Goal: Task Accomplishment & Management: Use online tool/utility

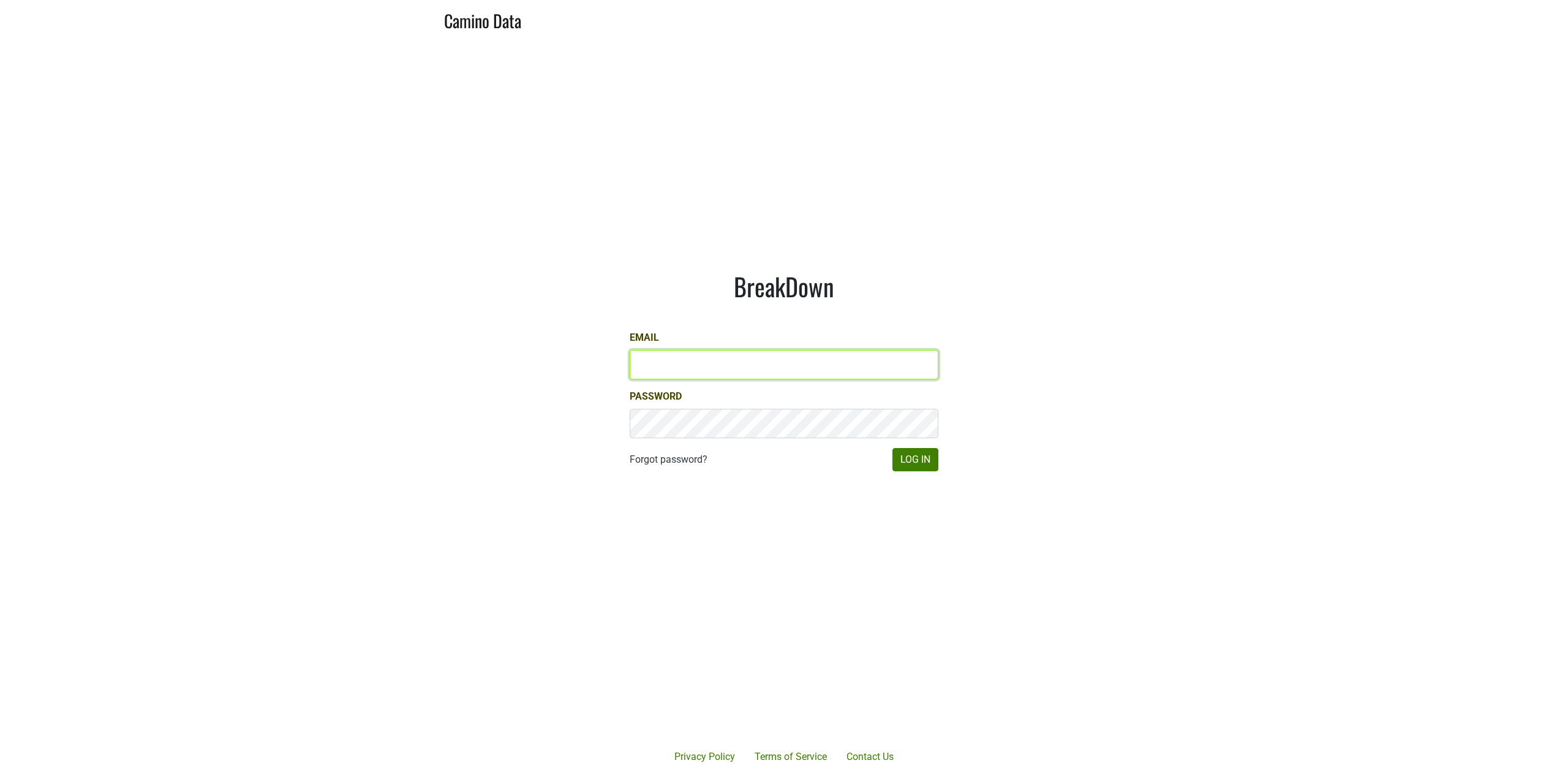
click at [745, 361] on input "Email" at bounding box center [784, 365] width 308 height 30
click at [739, 361] on input "Email" at bounding box center [784, 365] width 308 height 30
click at [925, 778] on com-1password-button at bounding box center [784, 779] width 1568 height 0
click at [744, 365] on input "Email" at bounding box center [784, 365] width 308 height 30
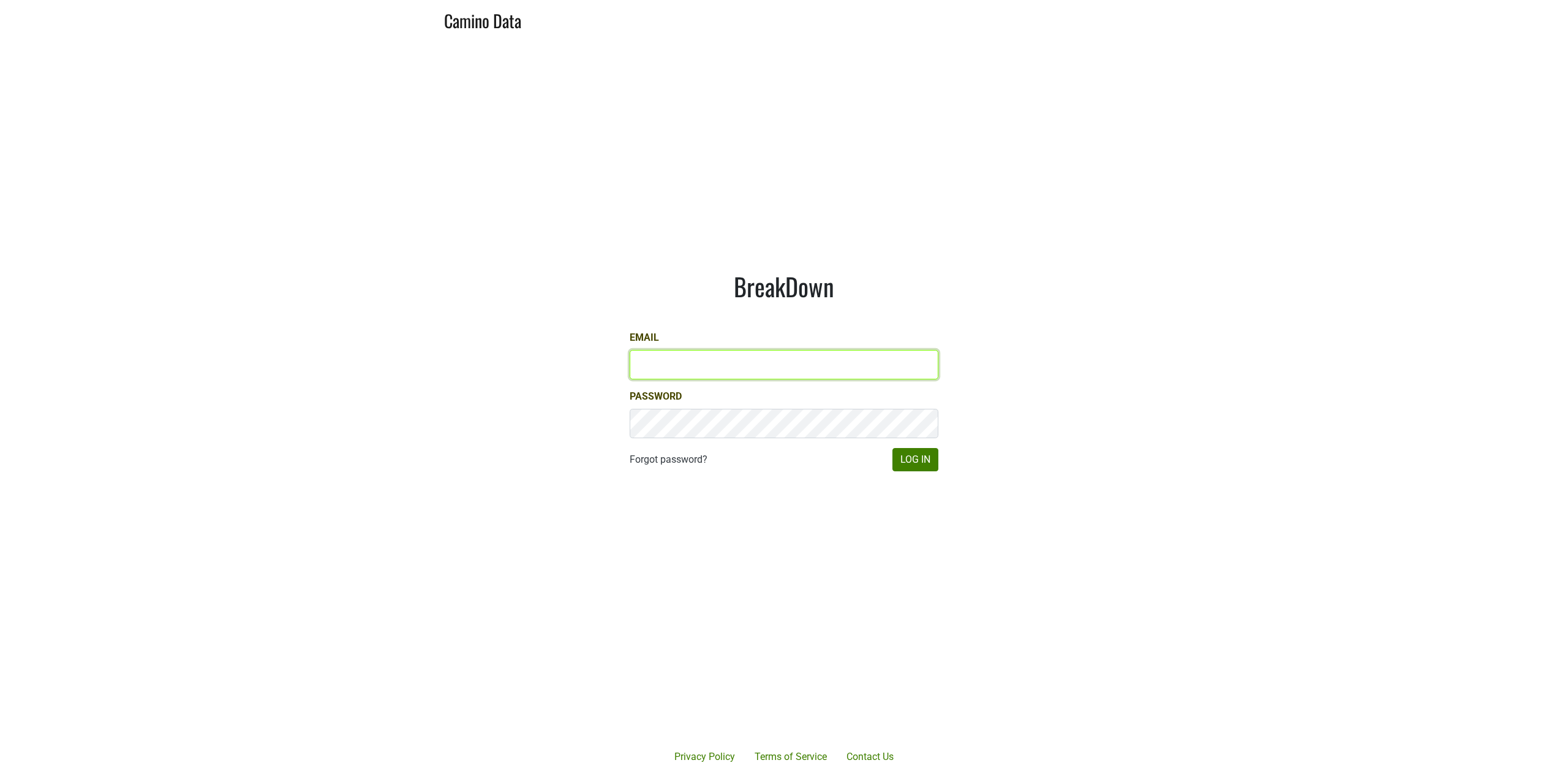
type input "[PERSON_NAME][EMAIL_ADDRESS][DOMAIN_NAME]"
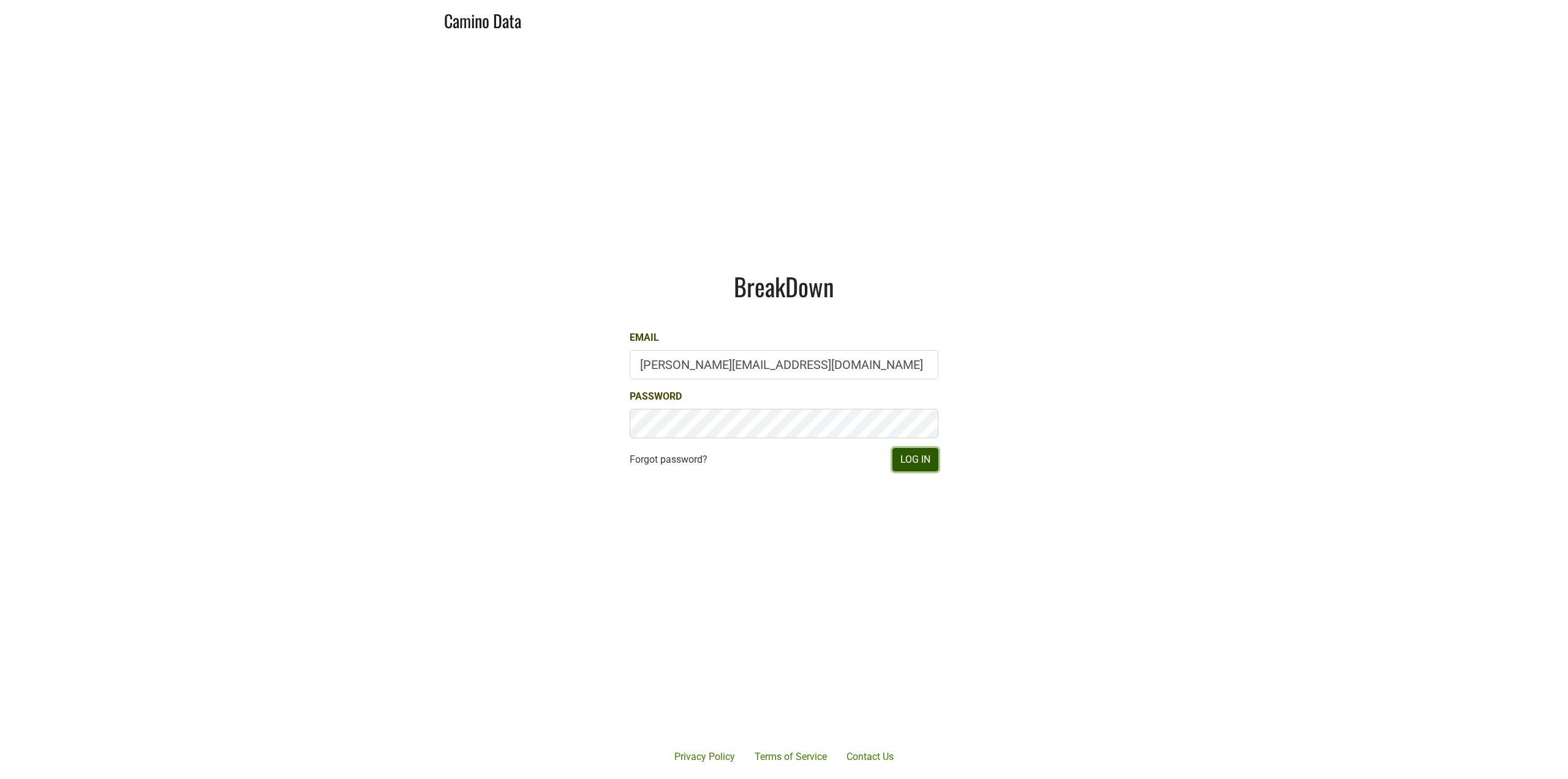
click at [917, 465] on button "Log In" at bounding box center [915, 459] width 46 height 23
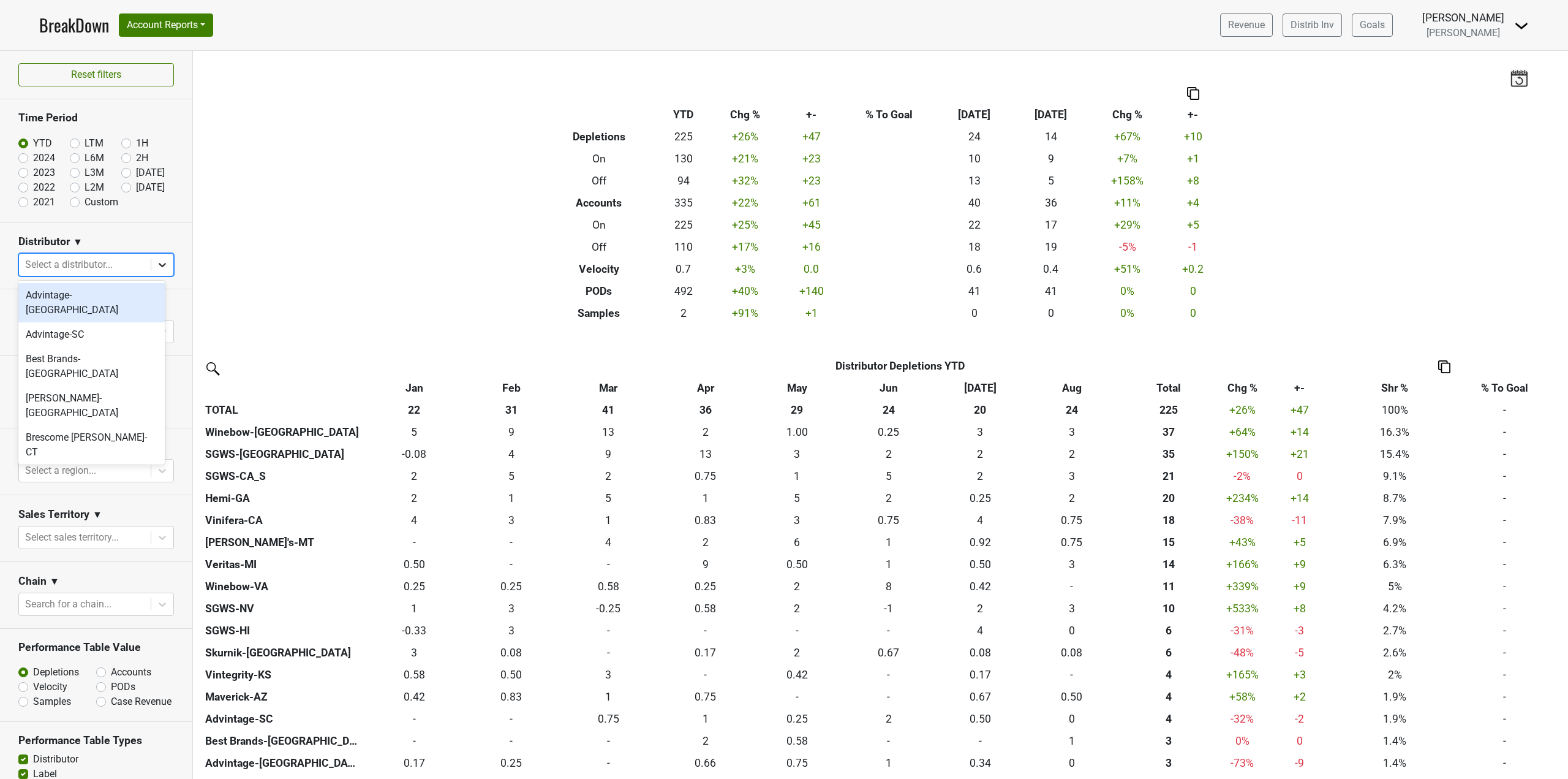
click at [156, 269] on icon at bounding box center [162, 264] width 12 height 12
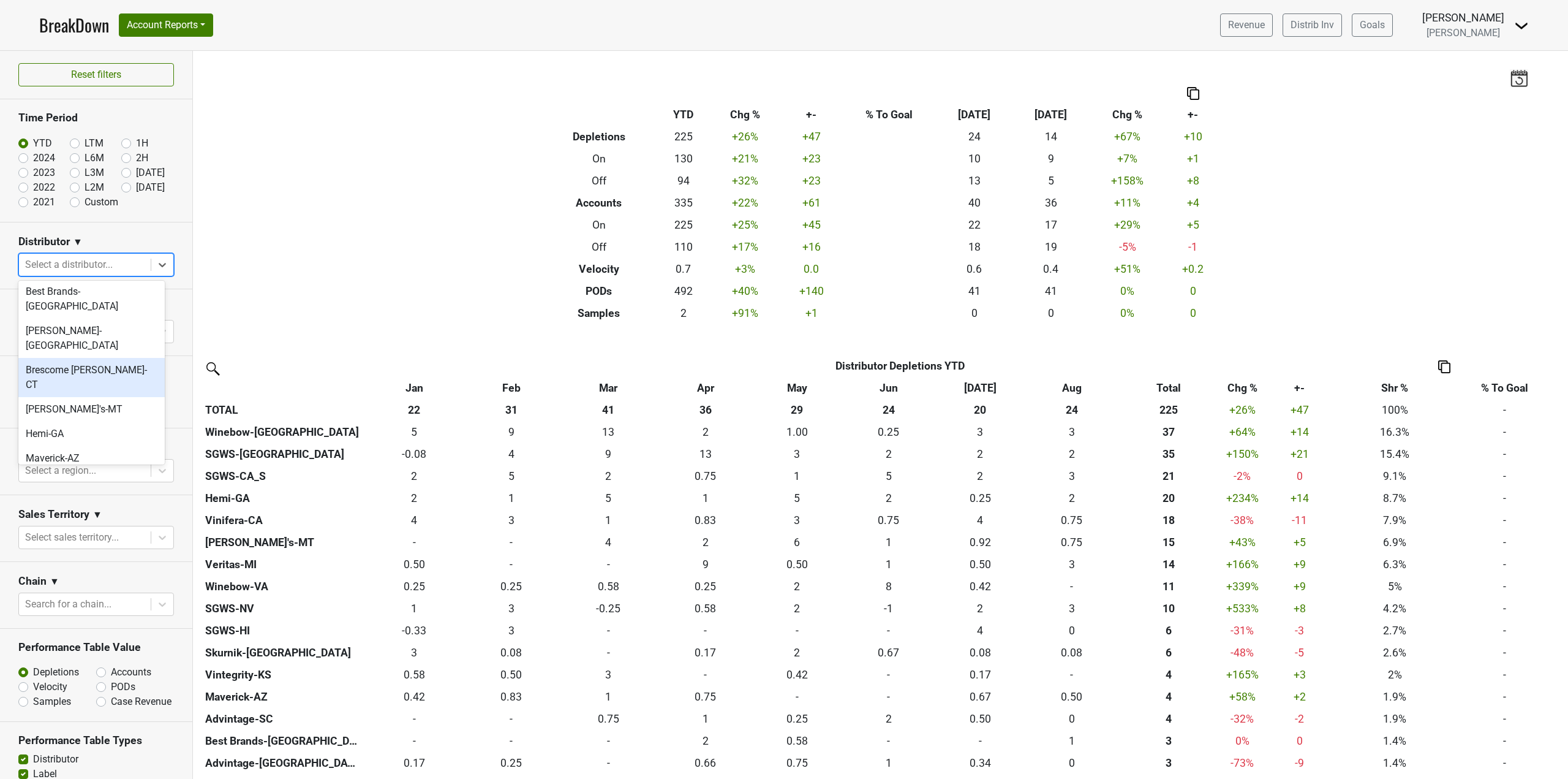
click at [121, 358] on div "Brescome [PERSON_NAME]-CT" at bounding box center [92, 378] width 147 height 39
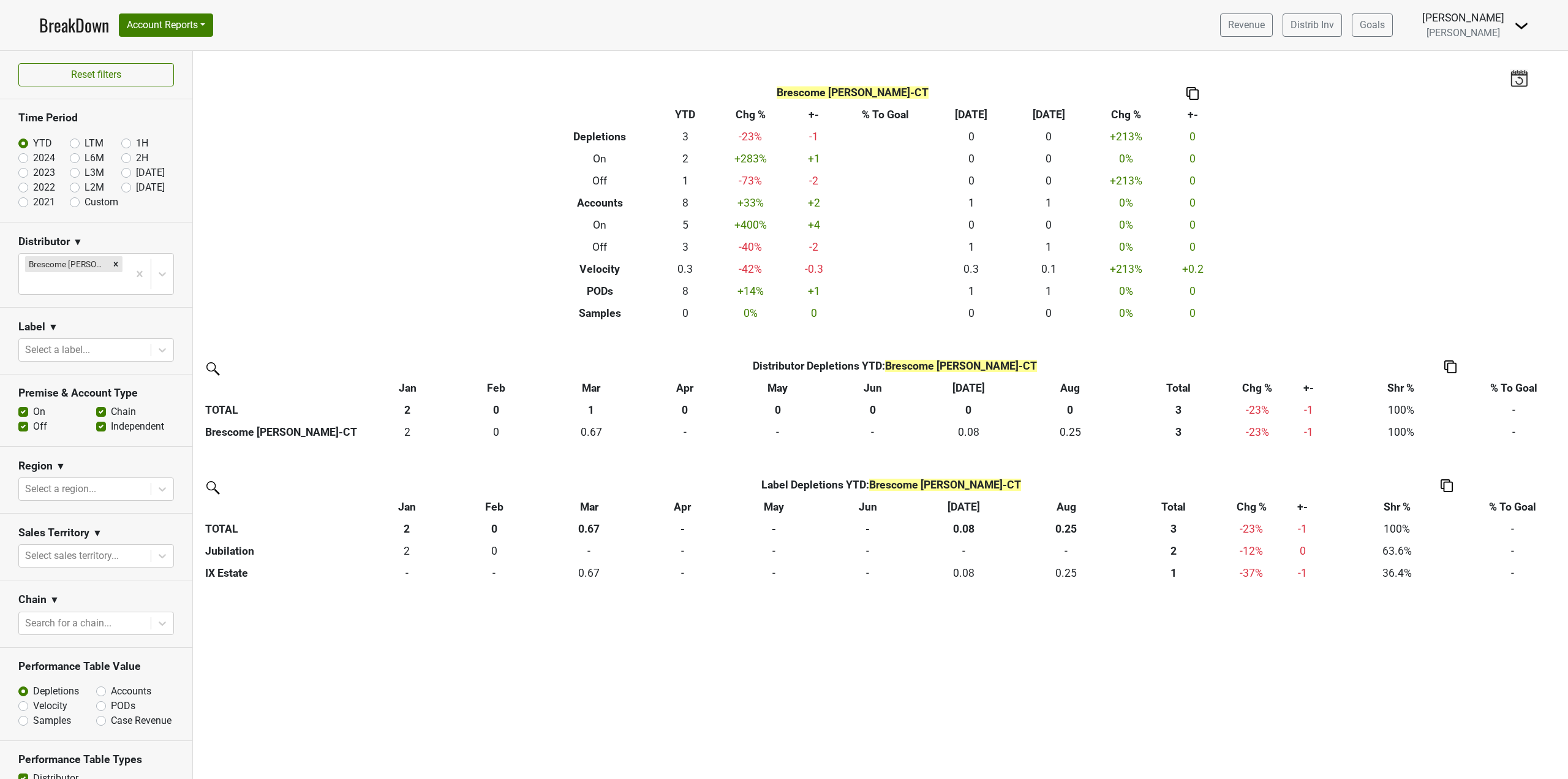
click at [33, 157] on label "2024" at bounding box center [44, 158] width 22 height 14
click at [26, 157] on input "2024" at bounding box center [43, 157] width 49 height 12
radio input "true"
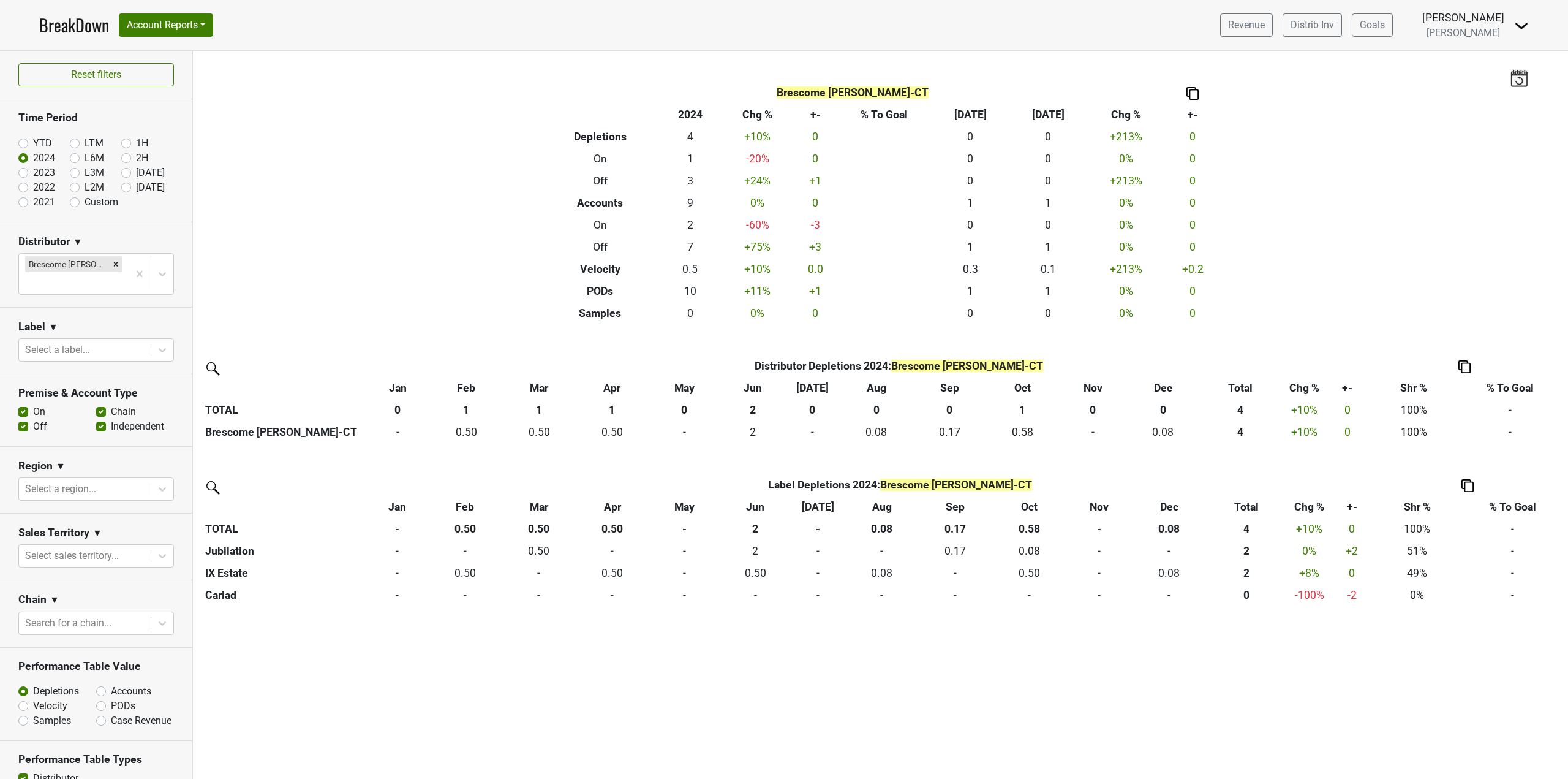
click at [34, 177] on label "2023" at bounding box center [44, 172] width 22 height 14
click at [34, 177] on input "2023" at bounding box center [43, 171] width 49 height 12
radio input "true"
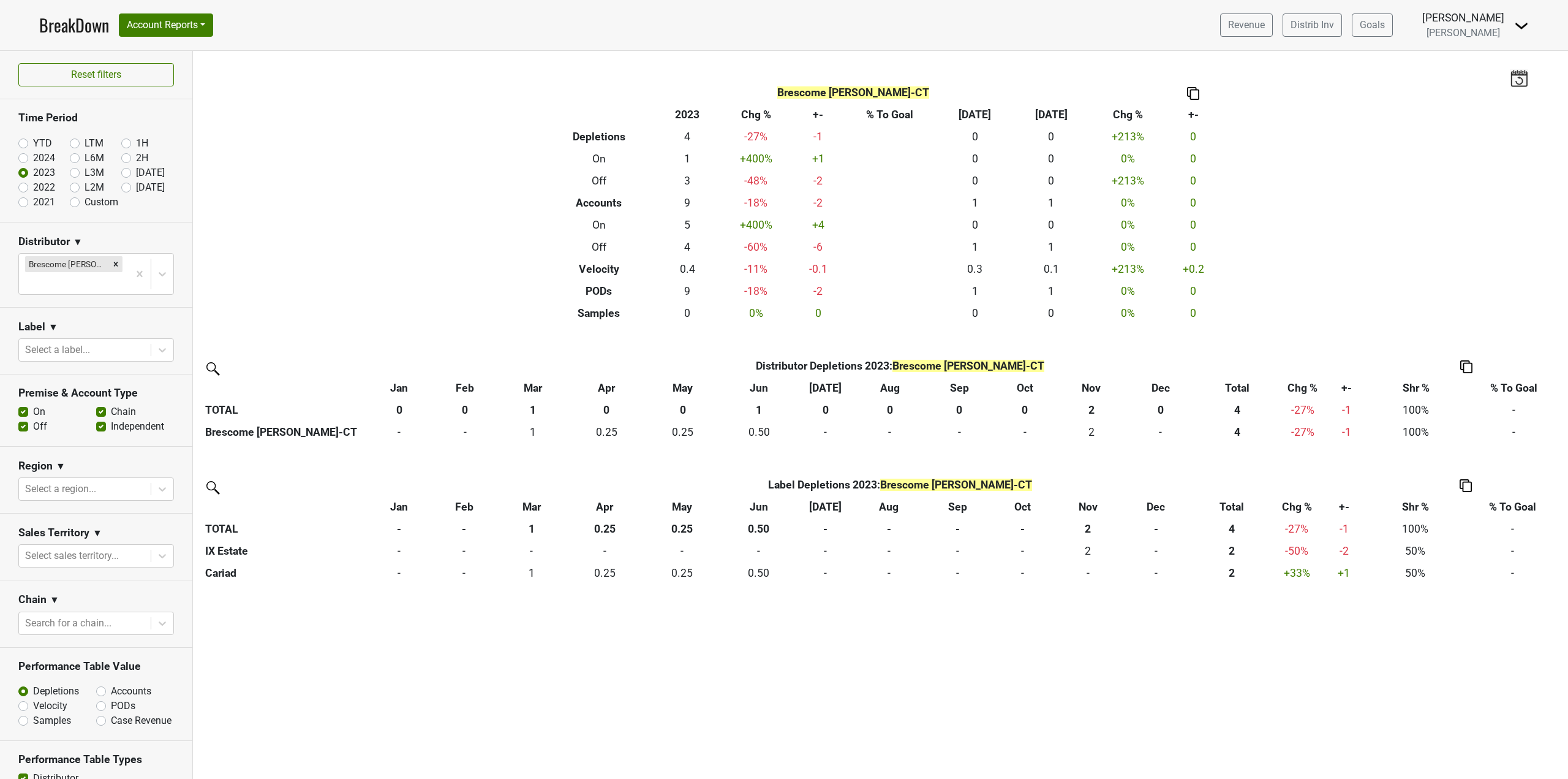
click at [44, 195] on label "2021" at bounding box center [44, 202] width 22 height 14
click at [44, 195] on input "2021" at bounding box center [43, 201] width 49 height 12
radio input "true"
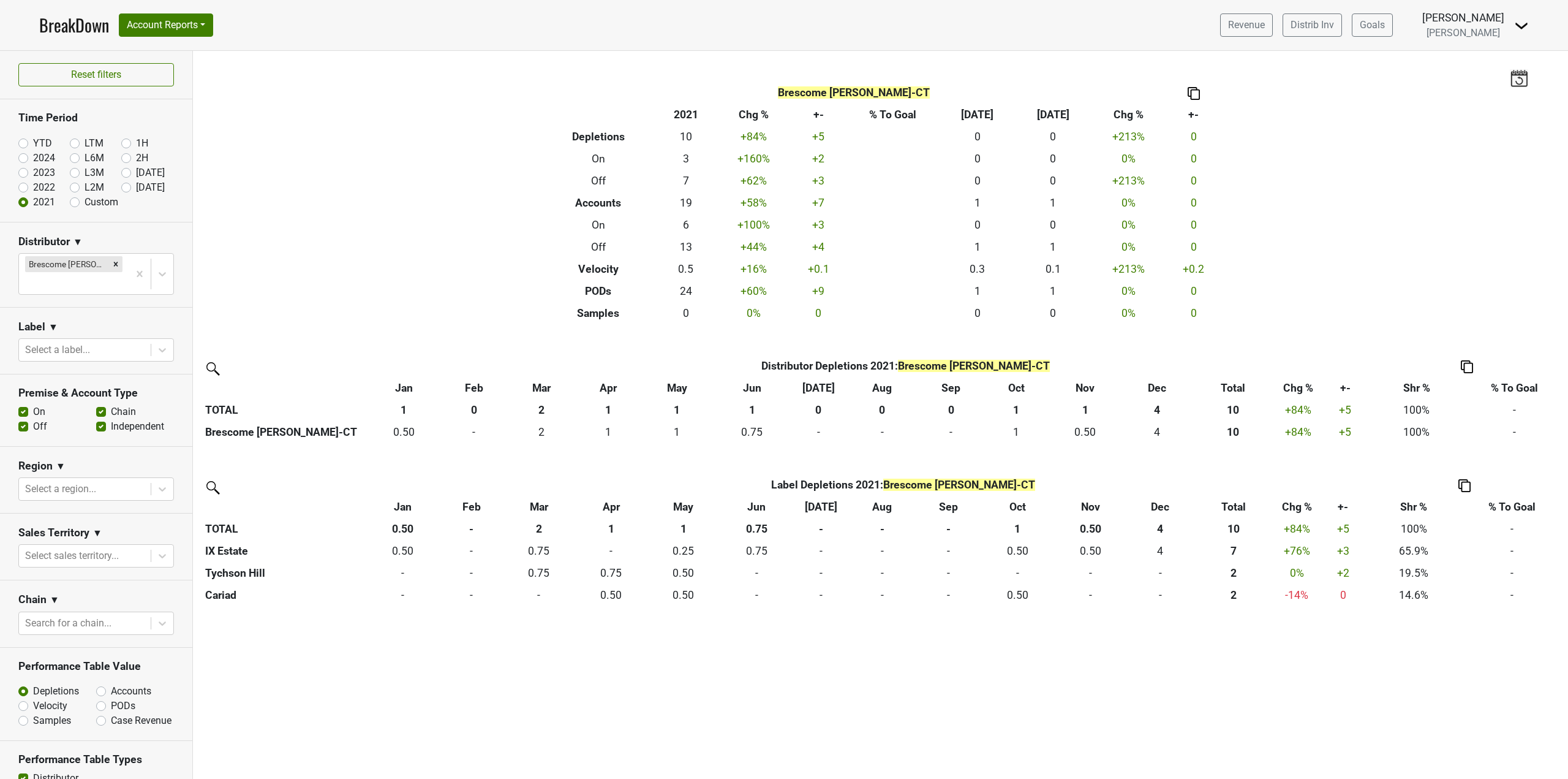
click at [43, 181] on label "2022" at bounding box center [44, 187] width 22 height 14
click at [43, 181] on input "2022" at bounding box center [43, 186] width 49 height 12
radio input "true"
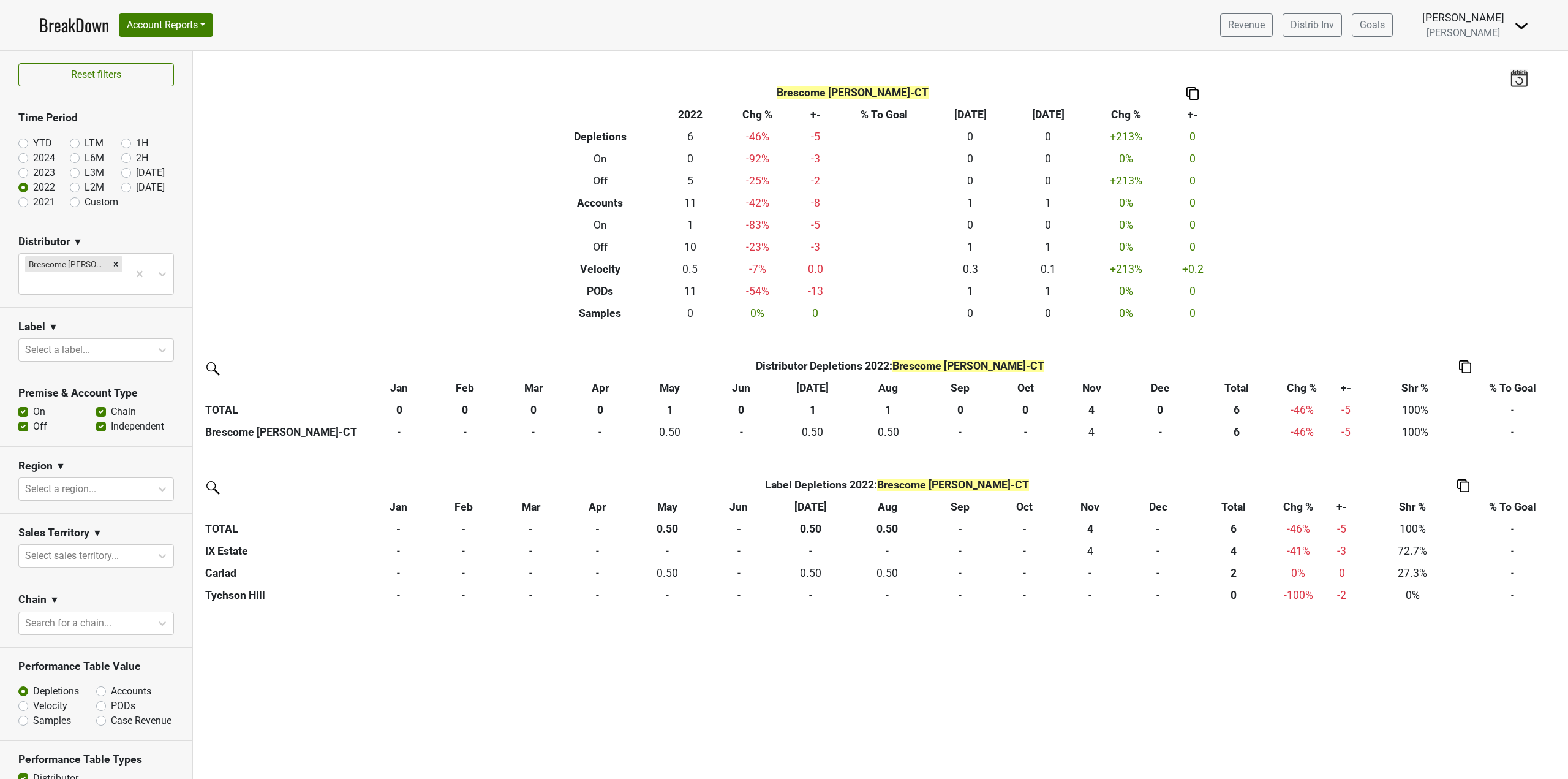
click at [43, 154] on label "2024" at bounding box center [44, 158] width 22 height 14
click at [43, 154] on input "2024" at bounding box center [43, 157] width 49 height 12
radio input "true"
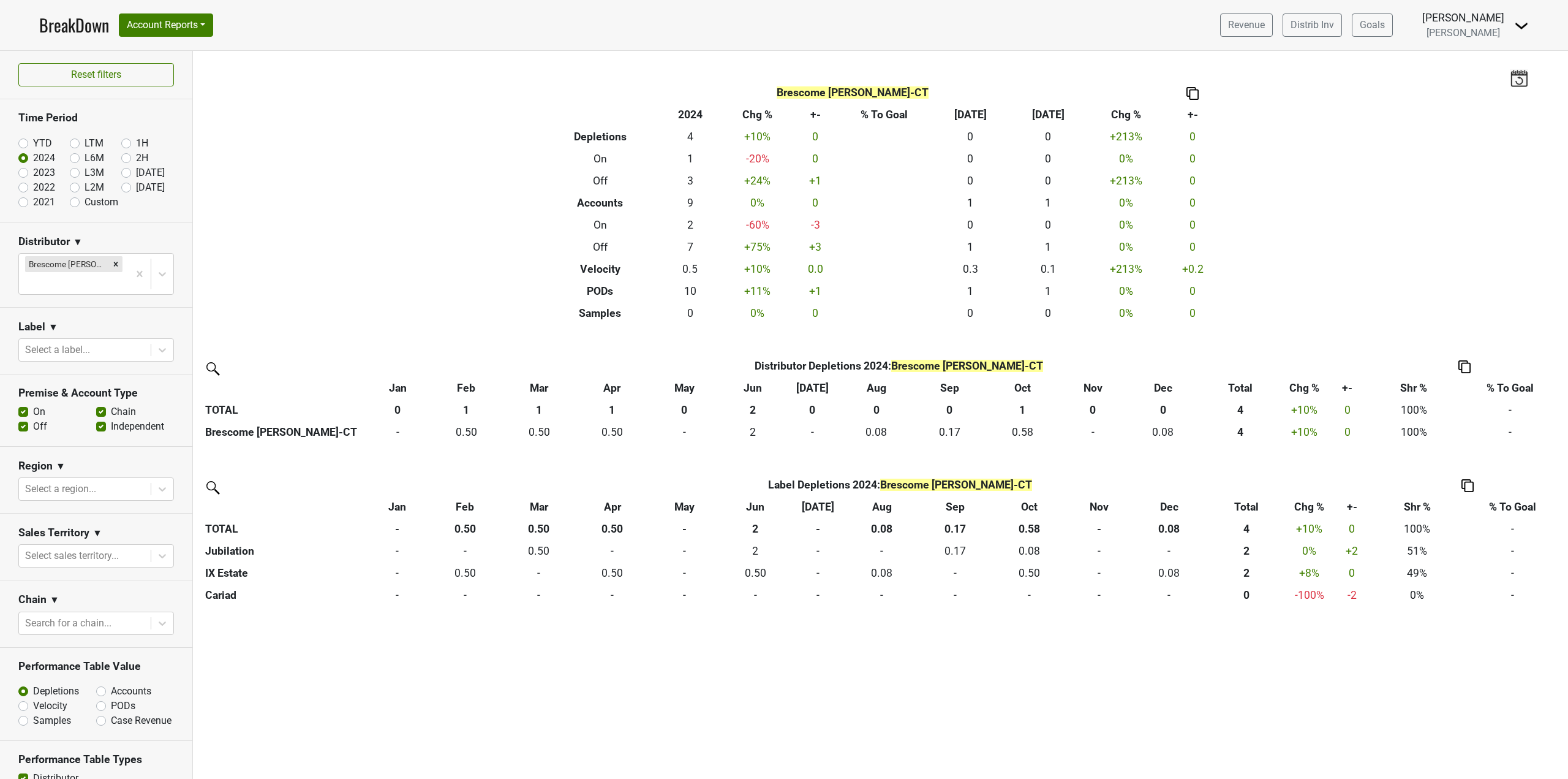
click at [34, 141] on label "YTD" at bounding box center [43, 143] width 19 height 14
click at [34, 141] on input "YTD" at bounding box center [43, 142] width 49 height 12
radio input "true"
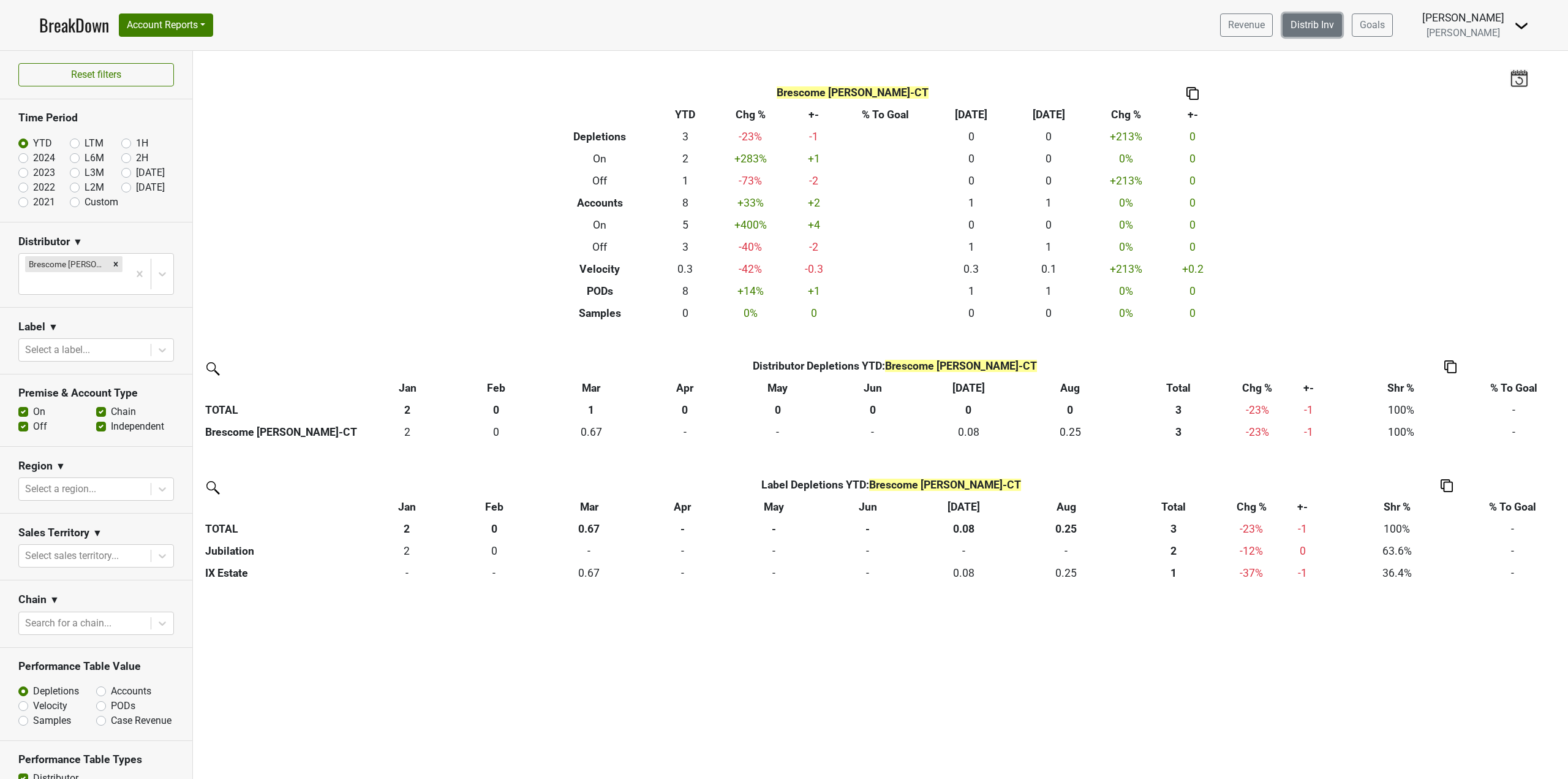
click at [1324, 26] on link "Distrib Inv" at bounding box center [1312, 25] width 60 height 23
click at [66, 113] on h3 "Time Period" at bounding box center [96, 118] width 156 height 13
click at [35, 113] on h3 "Time Period" at bounding box center [96, 118] width 156 height 13
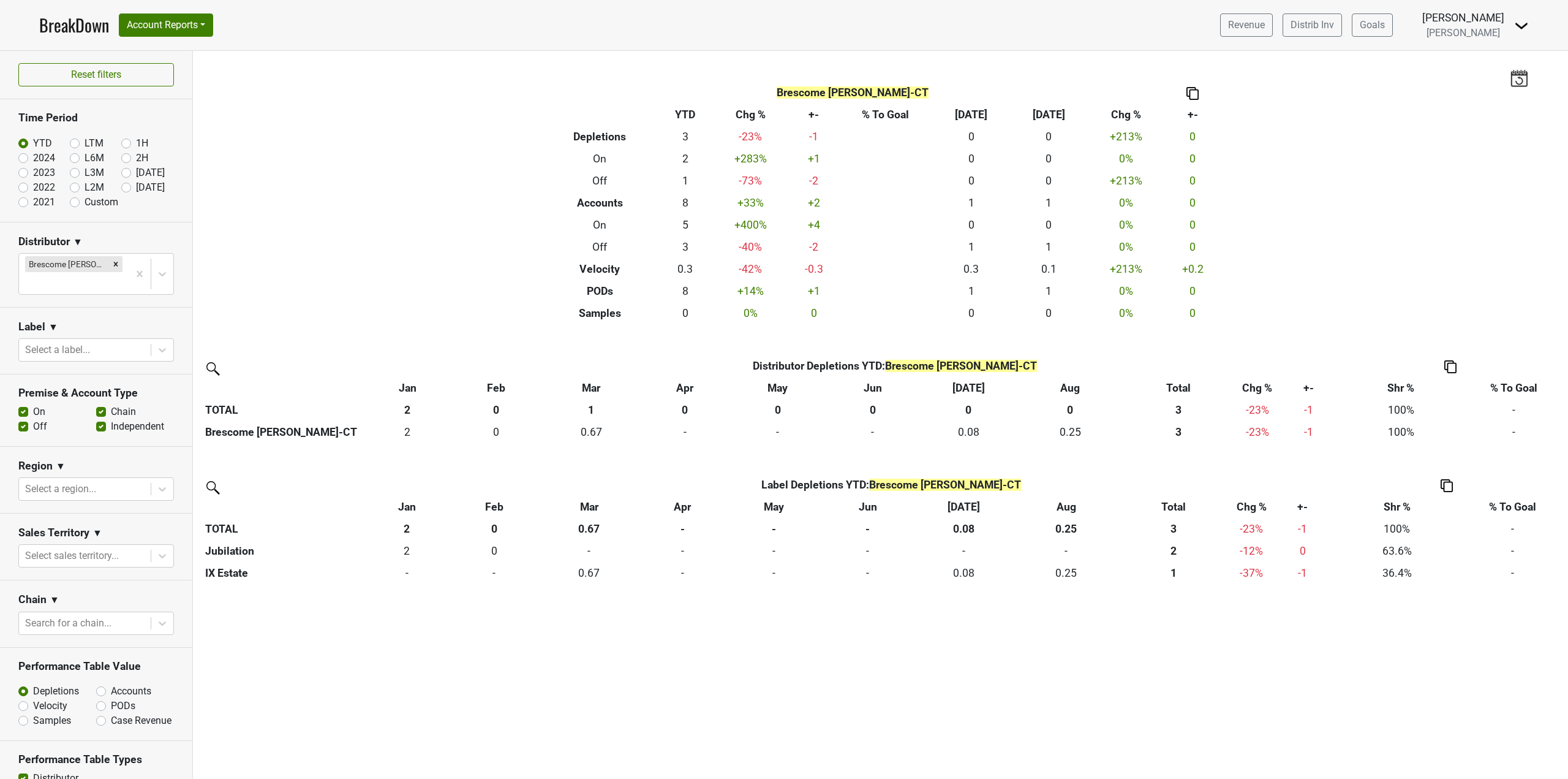
click at [35, 113] on h3 "Time Period" at bounding box center [96, 118] width 156 height 13
drag, startPoint x: 22, startPoint y: 119, endPoint x: 134, endPoint y: 118, distance: 112.0
click at [134, 118] on h3 "Time Period" at bounding box center [96, 118] width 156 height 13
drag, startPoint x: 86, startPoint y: 121, endPoint x: -27, endPoint y: 113, distance: 113.3
click at [0, 113] on html "BreakDown Account Reports SuperRanker Map Award Progress Chain Compliance CRM N…" at bounding box center [784, 390] width 1568 height 779
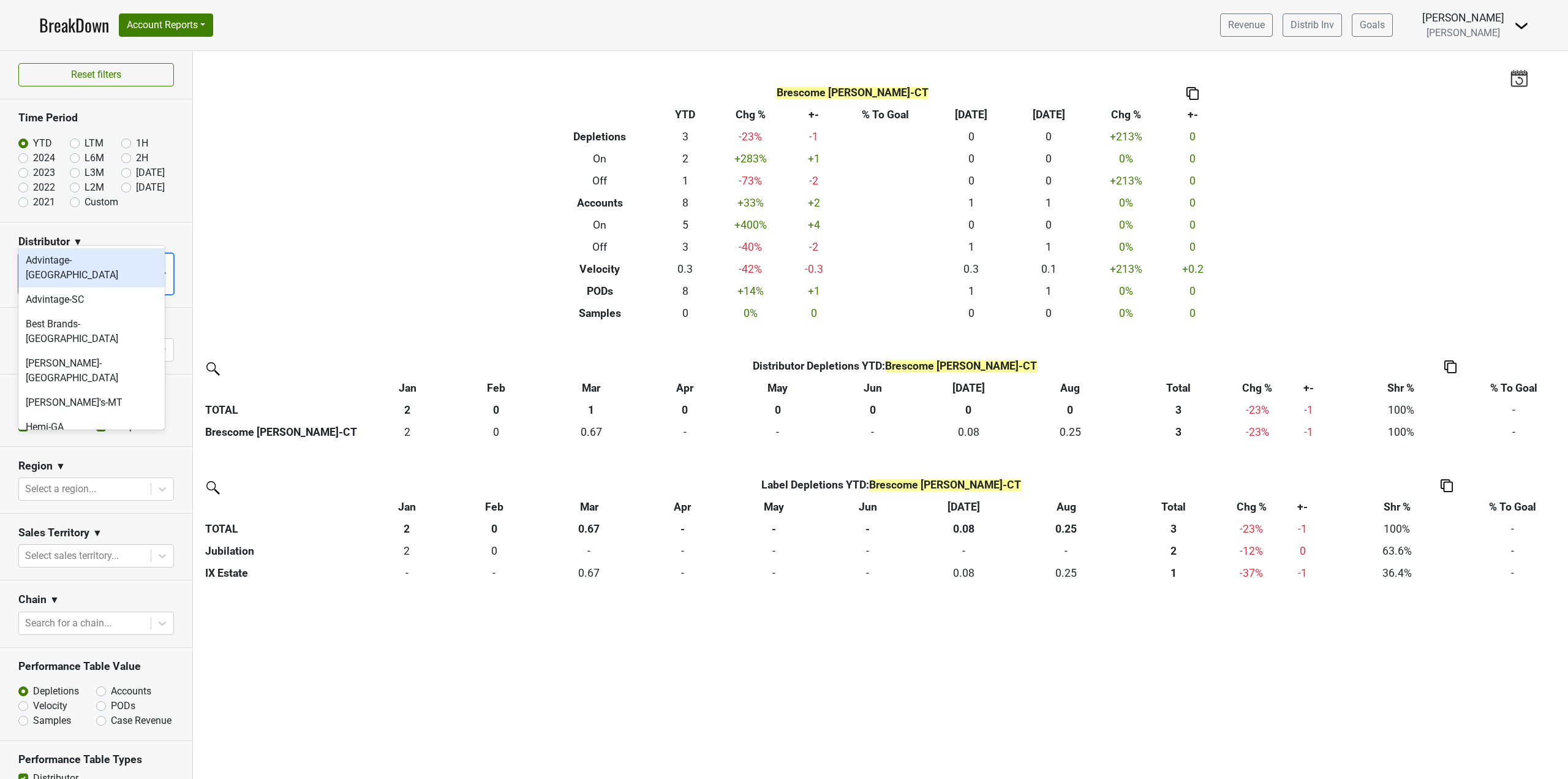
click at [153, 254] on div at bounding box center [151, 274] width 44 height 40
click at [219, 201] on div "Filters Brescome [PERSON_NAME]-CT Breakdown Type YTD Chg % +- % To Goal Aug ‘[D…" at bounding box center [880, 415] width 1375 height 728
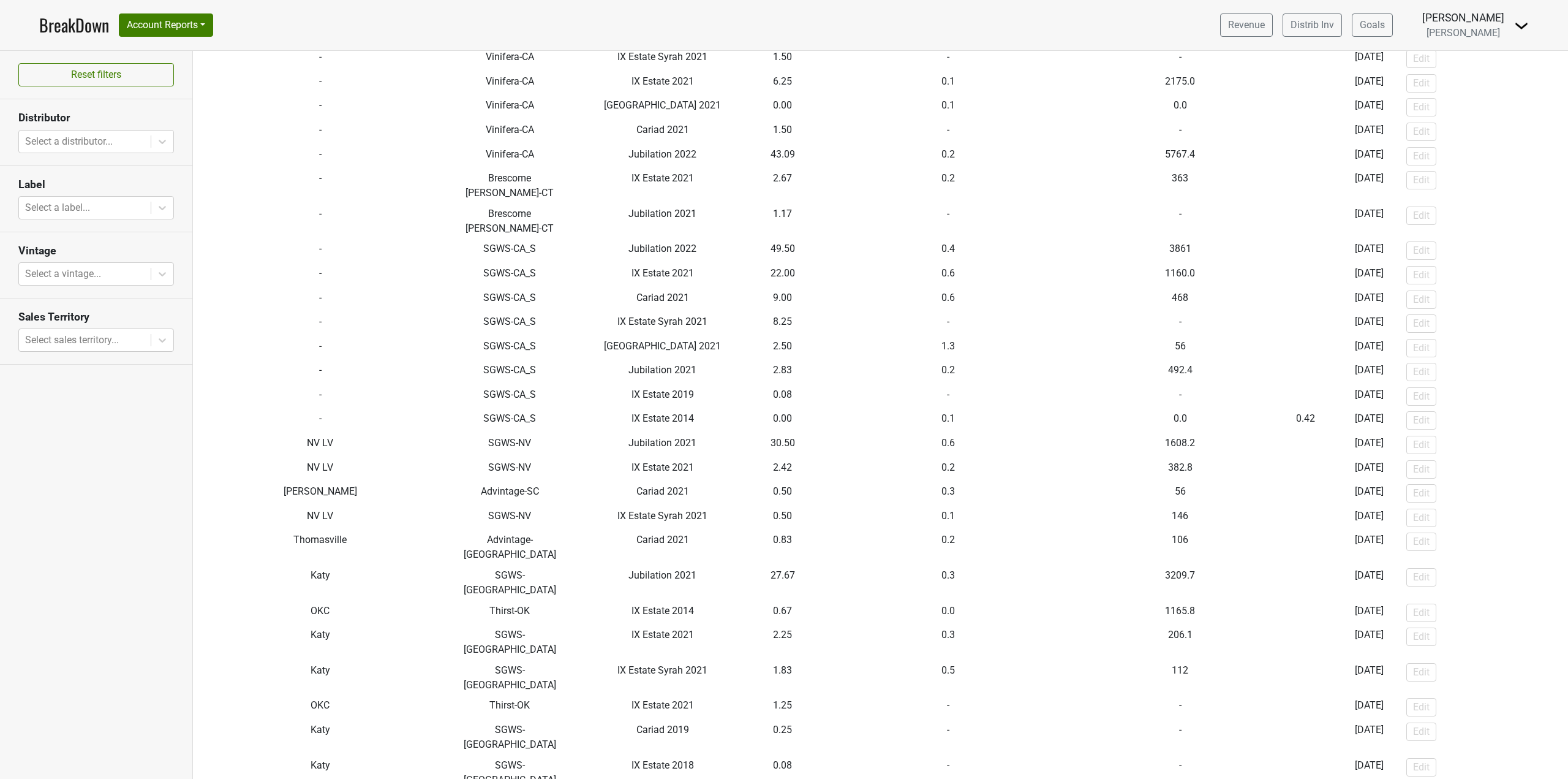
scroll to position [61, 0]
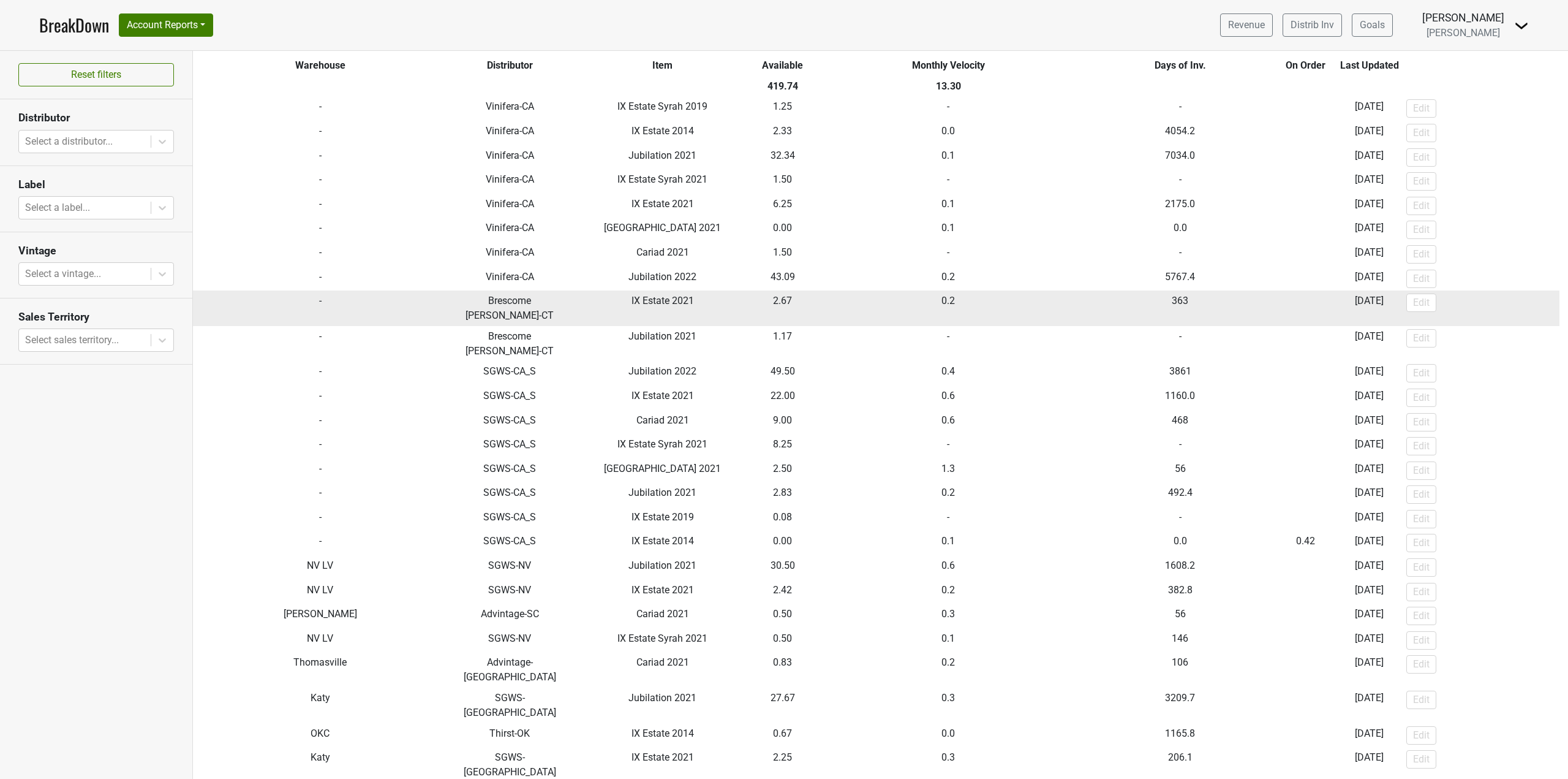
click at [519, 310] on td "Brescome [PERSON_NAME]-CT" at bounding box center [510, 309] width 125 height 36
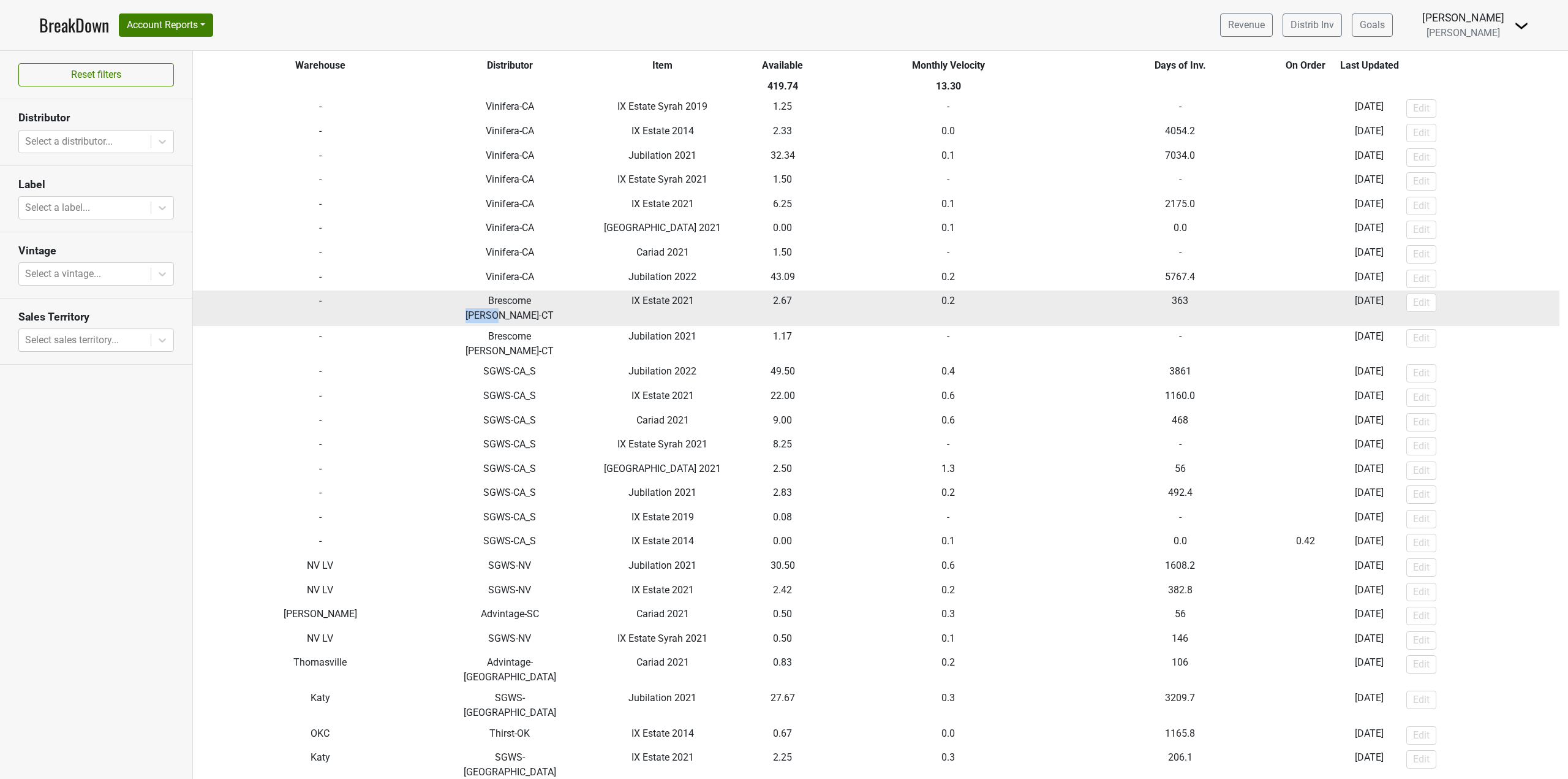
click at [519, 310] on td "Brescome [PERSON_NAME]-CT" at bounding box center [510, 309] width 125 height 36
drag, startPoint x: 464, startPoint y: 306, endPoint x: 726, endPoint y: 309, distance: 262.0
click at [726, 309] on tr "- Brescome Barton-CT IX Estate 2021 2.67 0.2 363 2025-09-22 Edit" at bounding box center [876, 309] width 1367 height 36
click at [771, 297] on td "2.67" at bounding box center [783, 309] width 60 height 36
click at [761, 296] on td "2.67" at bounding box center [783, 309] width 60 height 36
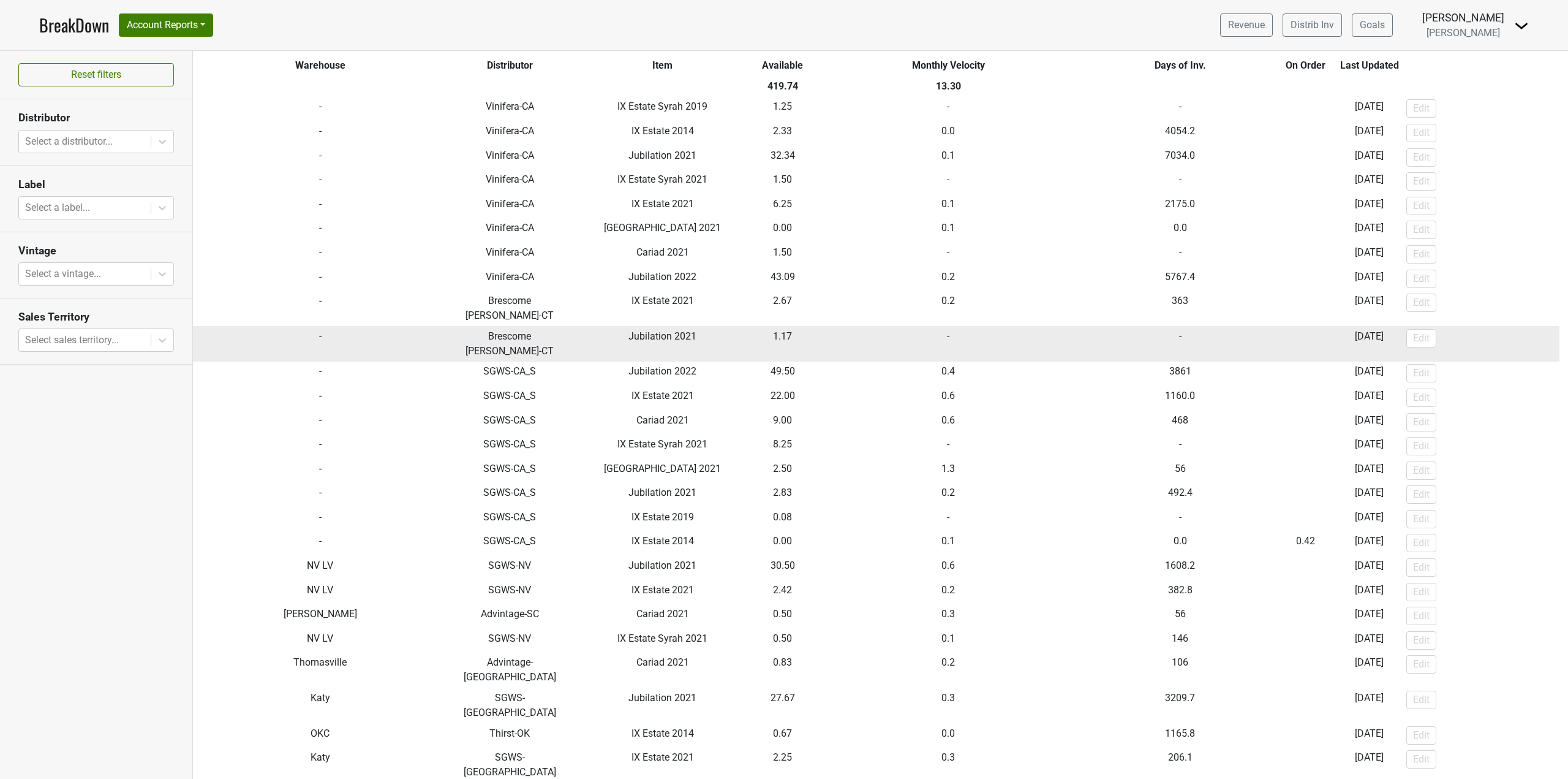
click at [776, 326] on td "1.17" at bounding box center [783, 343] width 60 height 36
click at [751, 326] on td "Jubilation 2021" at bounding box center [662, 343] width 181 height 36
click at [659, 331] on span "Jubilation 2021" at bounding box center [663, 337] width 68 height 12
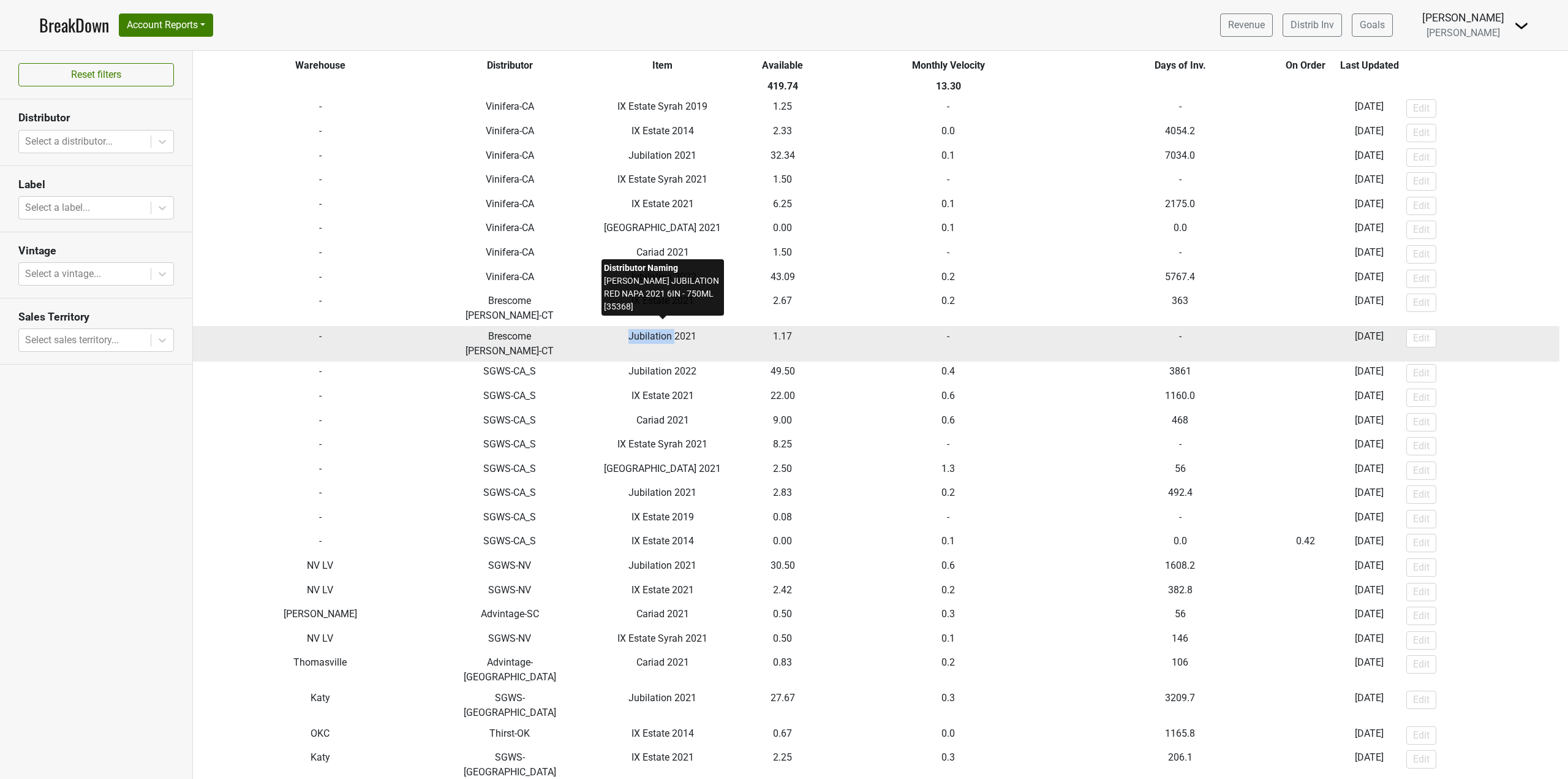
click at [659, 331] on span "Jubilation 2021" at bounding box center [663, 337] width 68 height 12
click at [913, 326] on td "-" at bounding box center [948, 343] width 272 height 36
click at [781, 326] on td "1.17" at bounding box center [783, 343] width 60 height 36
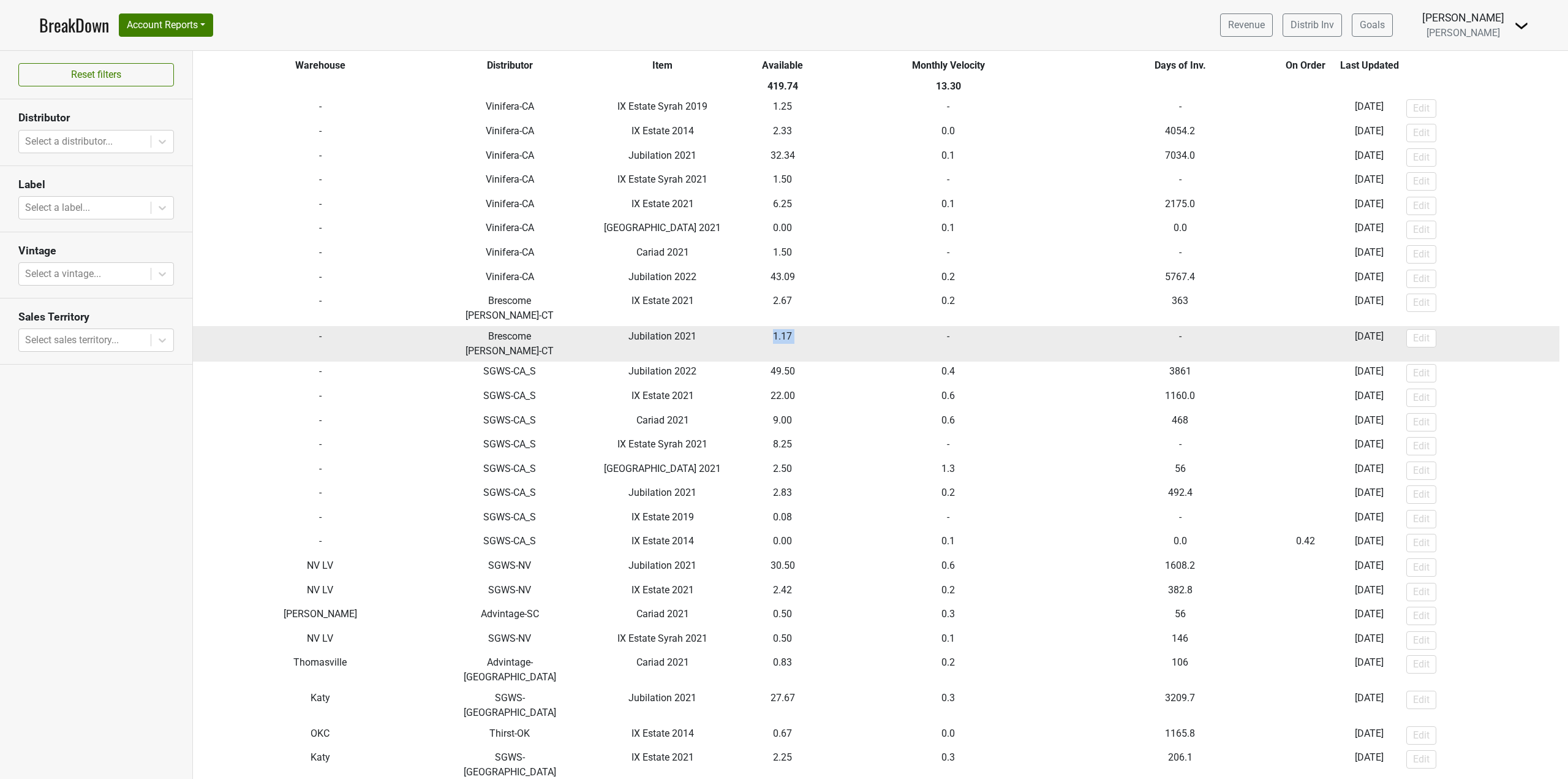
click at [781, 326] on td "1.17" at bounding box center [783, 343] width 60 height 36
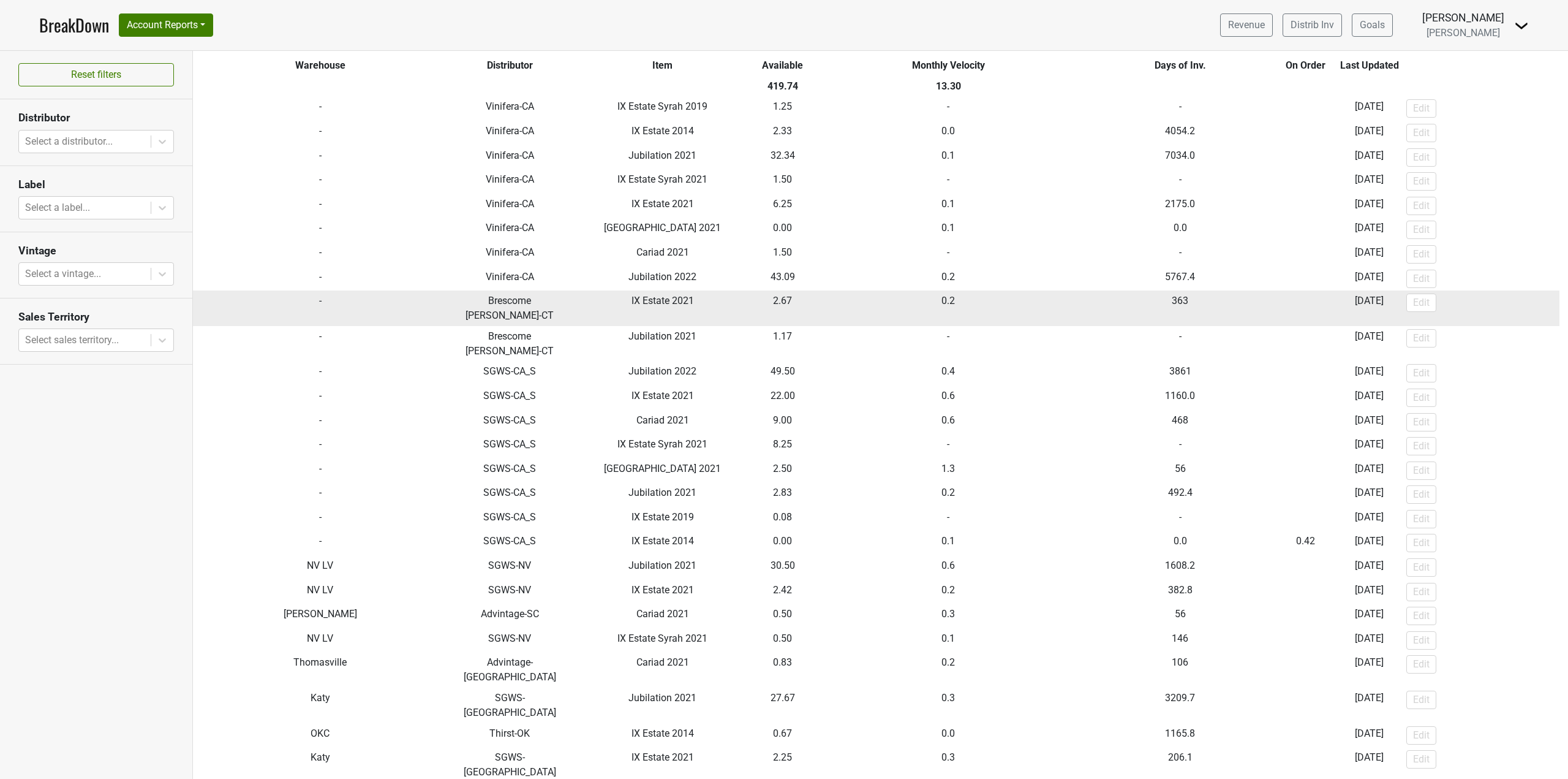
click at [707, 304] on td "IX Estate 2021" at bounding box center [662, 309] width 181 height 36
click at [771, 305] on td "2.67" at bounding box center [783, 309] width 60 height 36
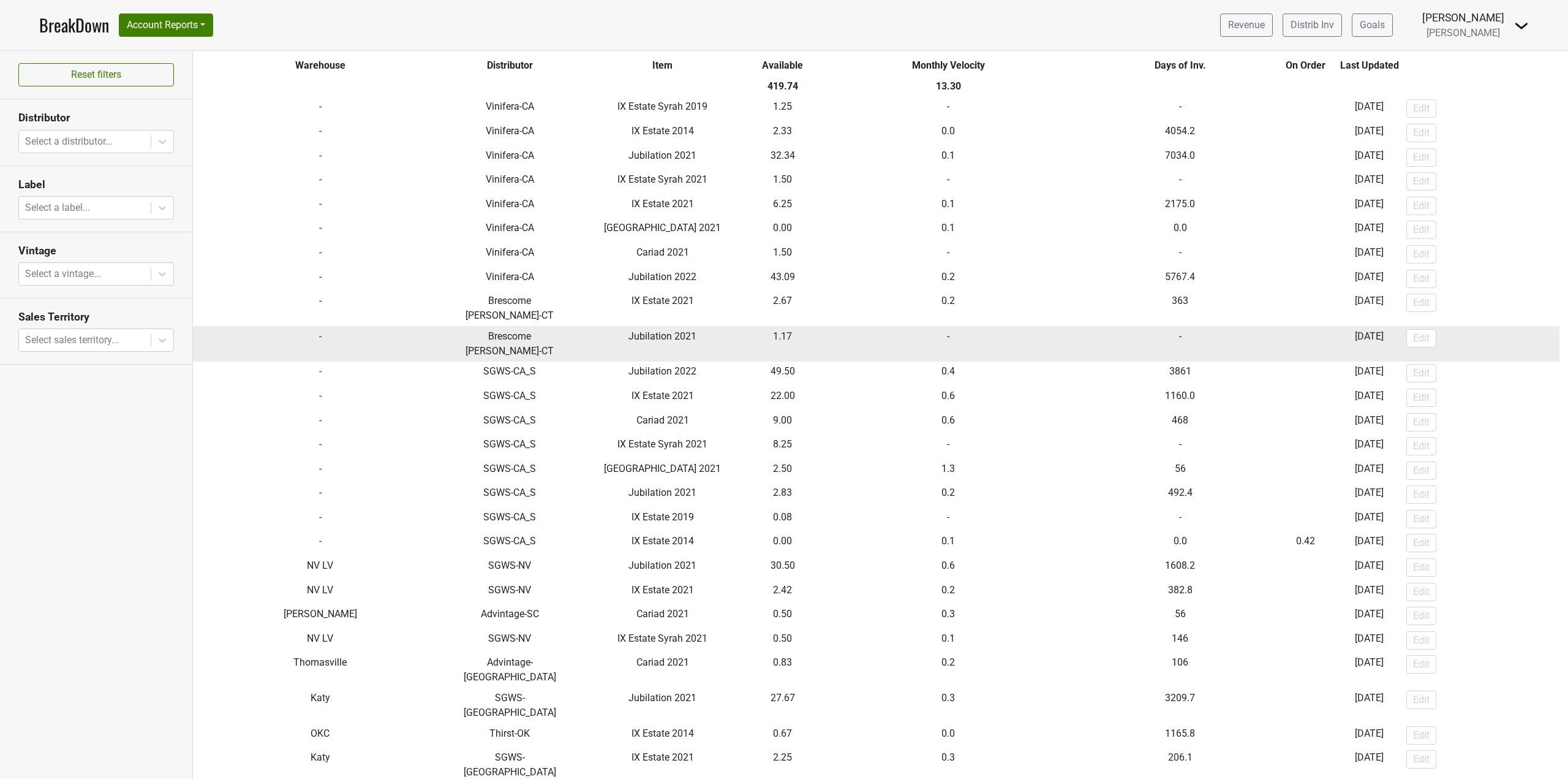
click at [775, 333] on td "1.17" at bounding box center [783, 343] width 60 height 36
click at [806, 326] on td "1.17" at bounding box center [783, 343] width 60 height 36
click at [799, 326] on td "1.17" at bounding box center [783, 343] width 60 height 36
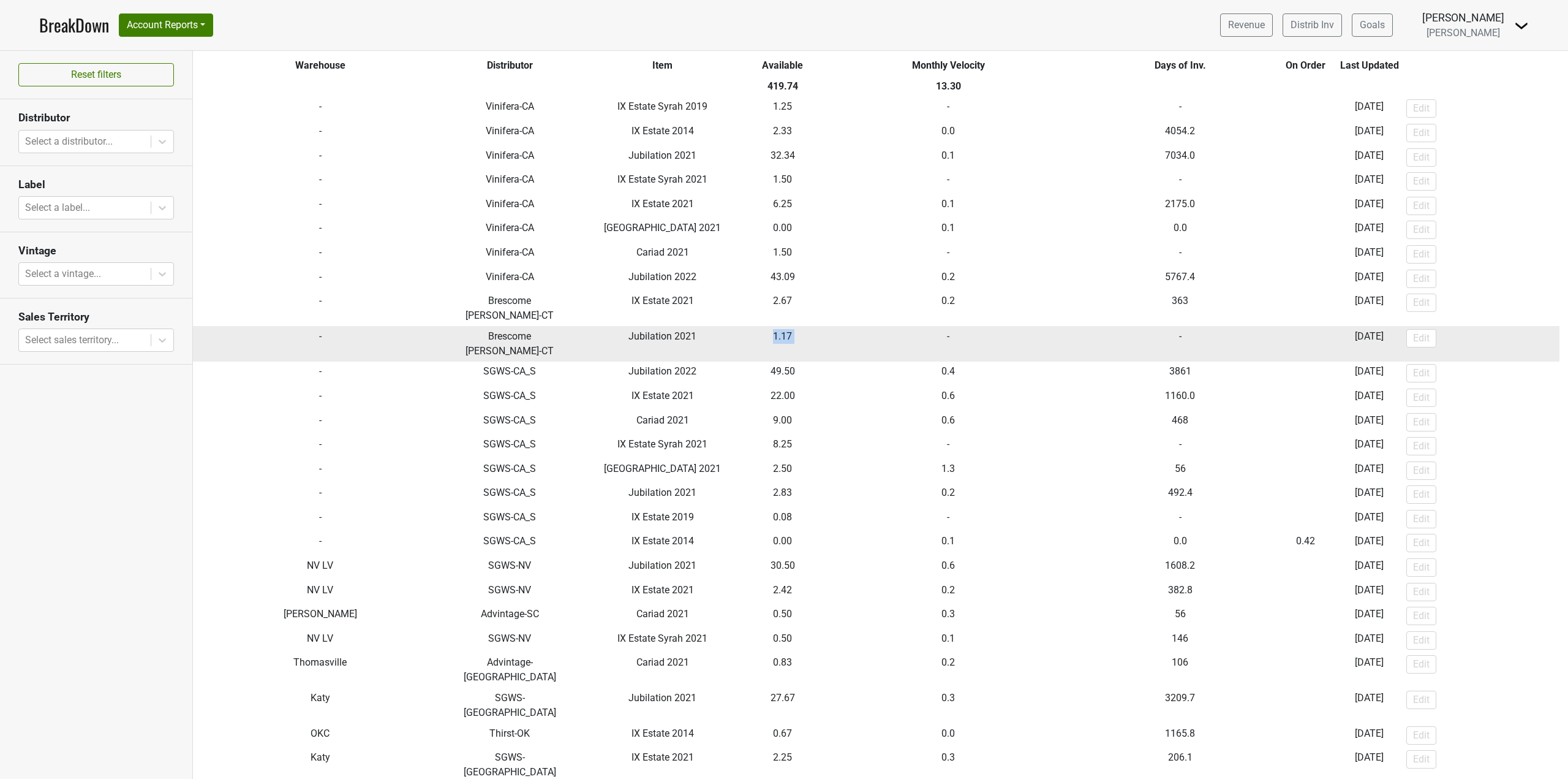
click at [799, 326] on td "1.17" at bounding box center [783, 343] width 60 height 36
click at [720, 331] on td "Jubilation 2021" at bounding box center [662, 343] width 181 height 36
click at [500, 326] on td "Brescome [PERSON_NAME]-CT" at bounding box center [510, 343] width 125 height 36
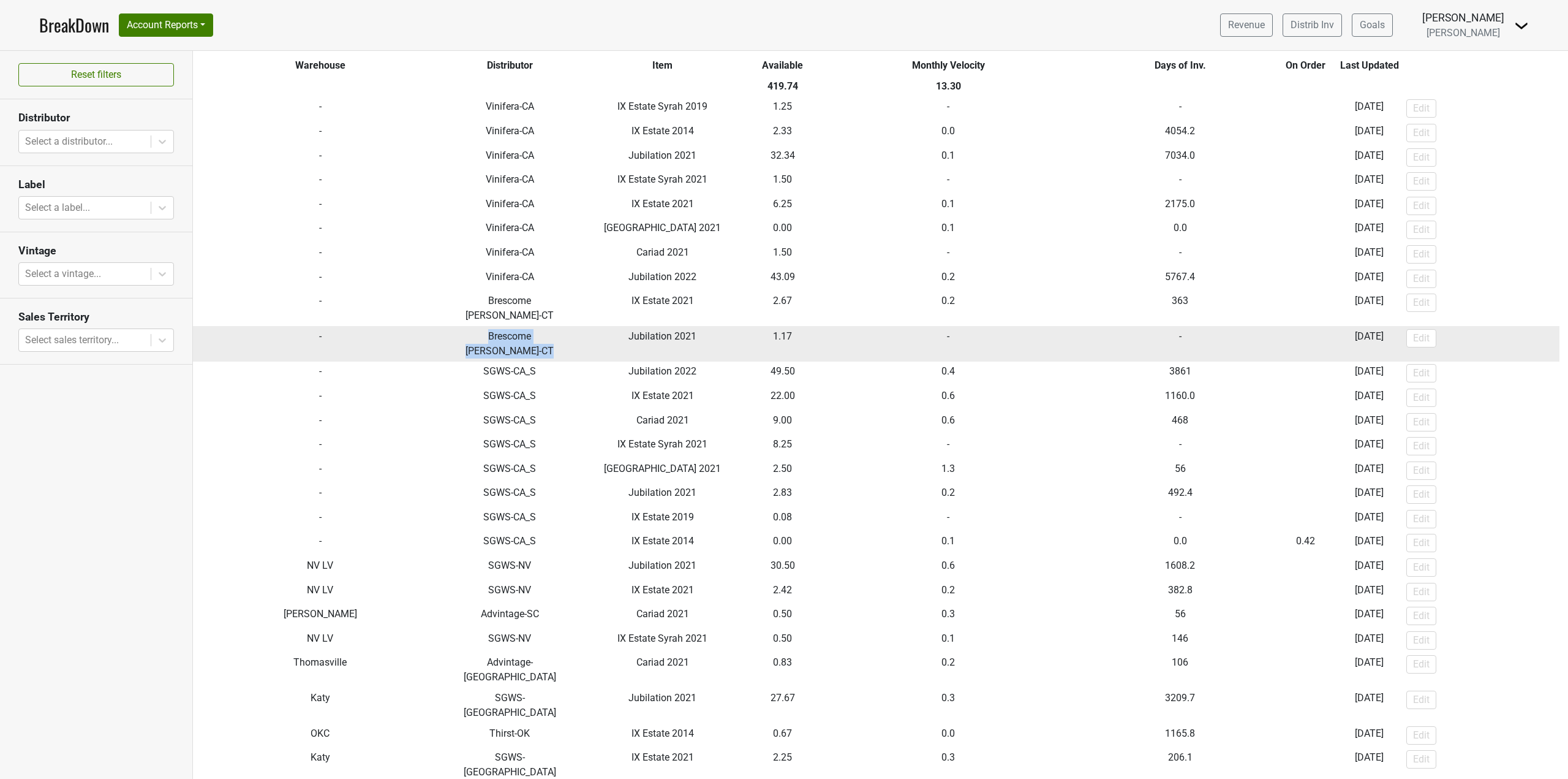
click at [625, 326] on td "Jubilation 2021" at bounding box center [662, 343] width 181 height 36
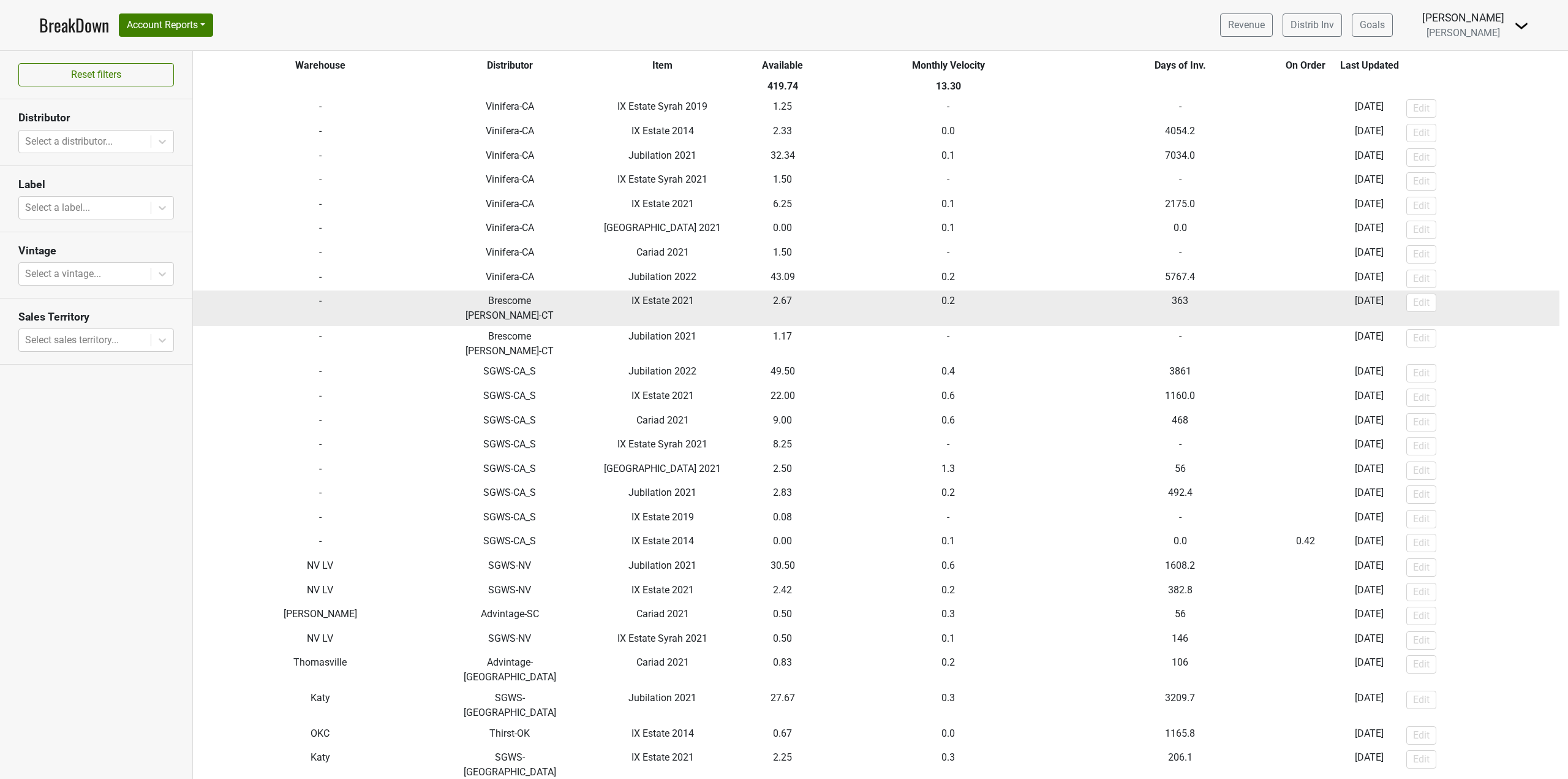
click at [651, 307] on td "IX Estate 2021" at bounding box center [662, 309] width 181 height 36
click at [489, 306] on td "Brescome [PERSON_NAME]-CT" at bounding box center [510, 309] width 125 height 36
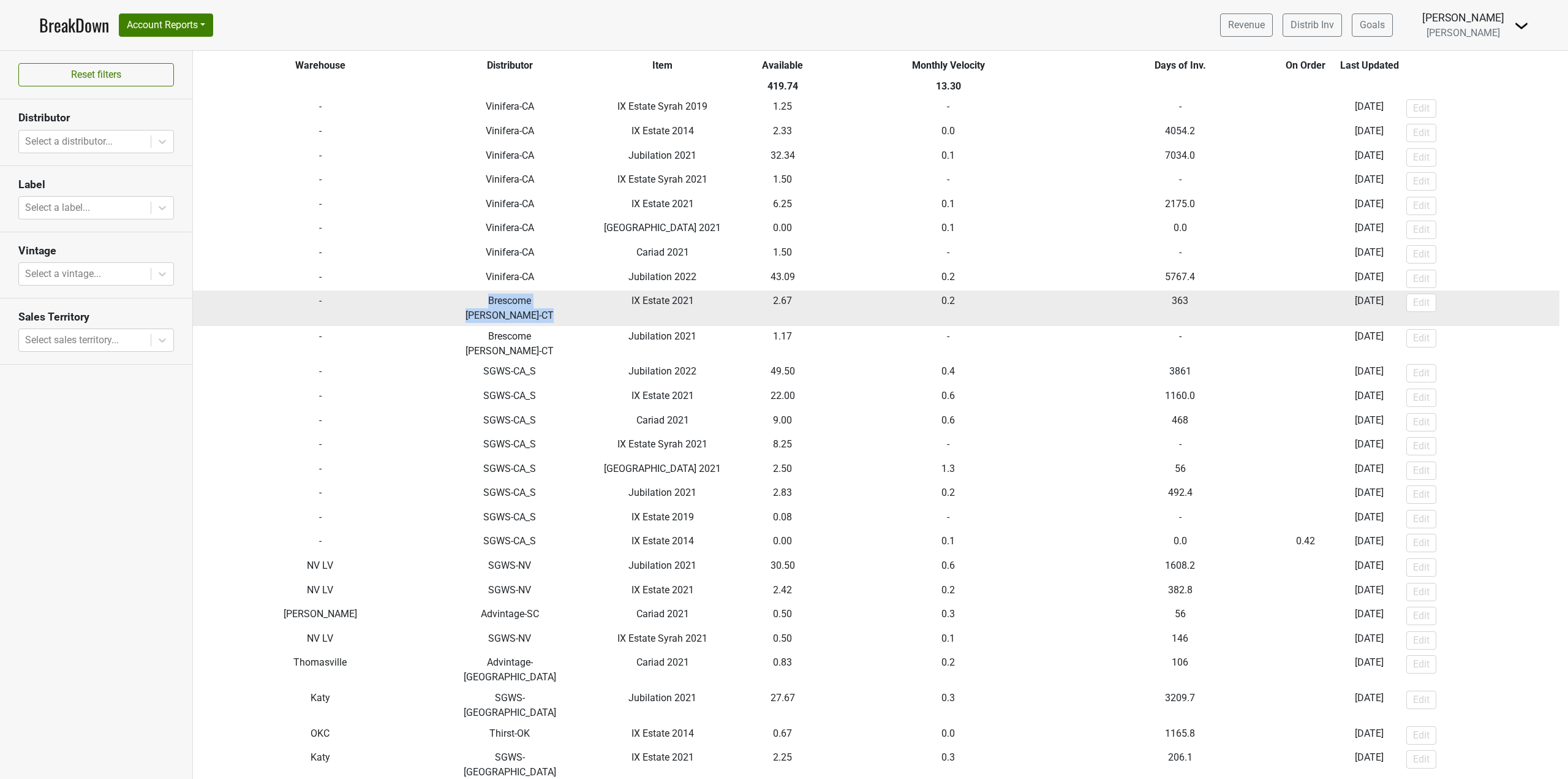
click at [489, 306] on td "Brescome [PERSON_NAME]-CT" at bounding box center [510, 309] width 125 height 36
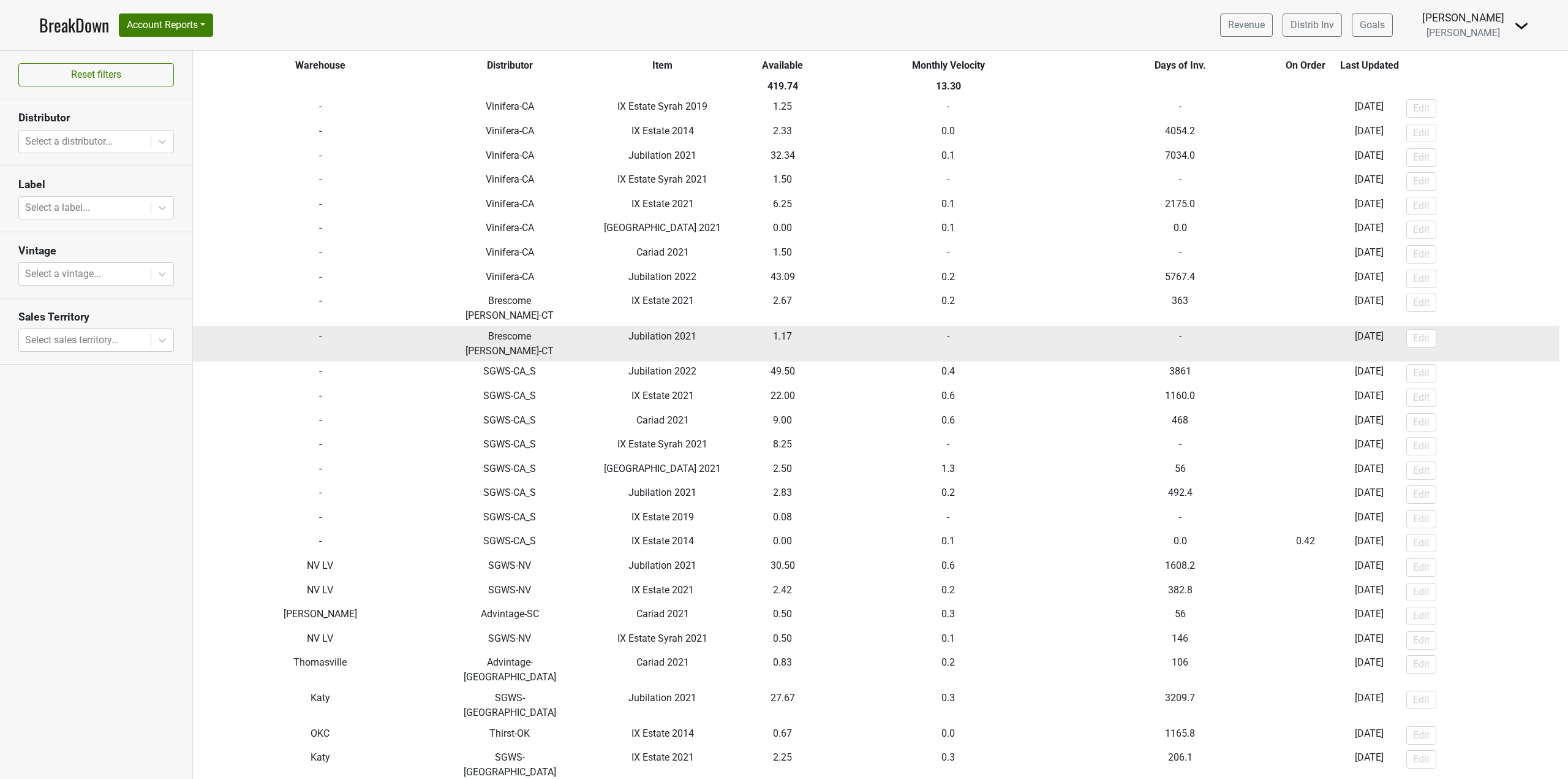
click at [481, 330] on td "Brescome [PERSON_NAME]-CT" at bounding box center [510, 343] width 125 height 36
drag, startPoint x: 456, startPoint y: 300, endPoint x: 1395, endPoint y: 322, distance: 939.3
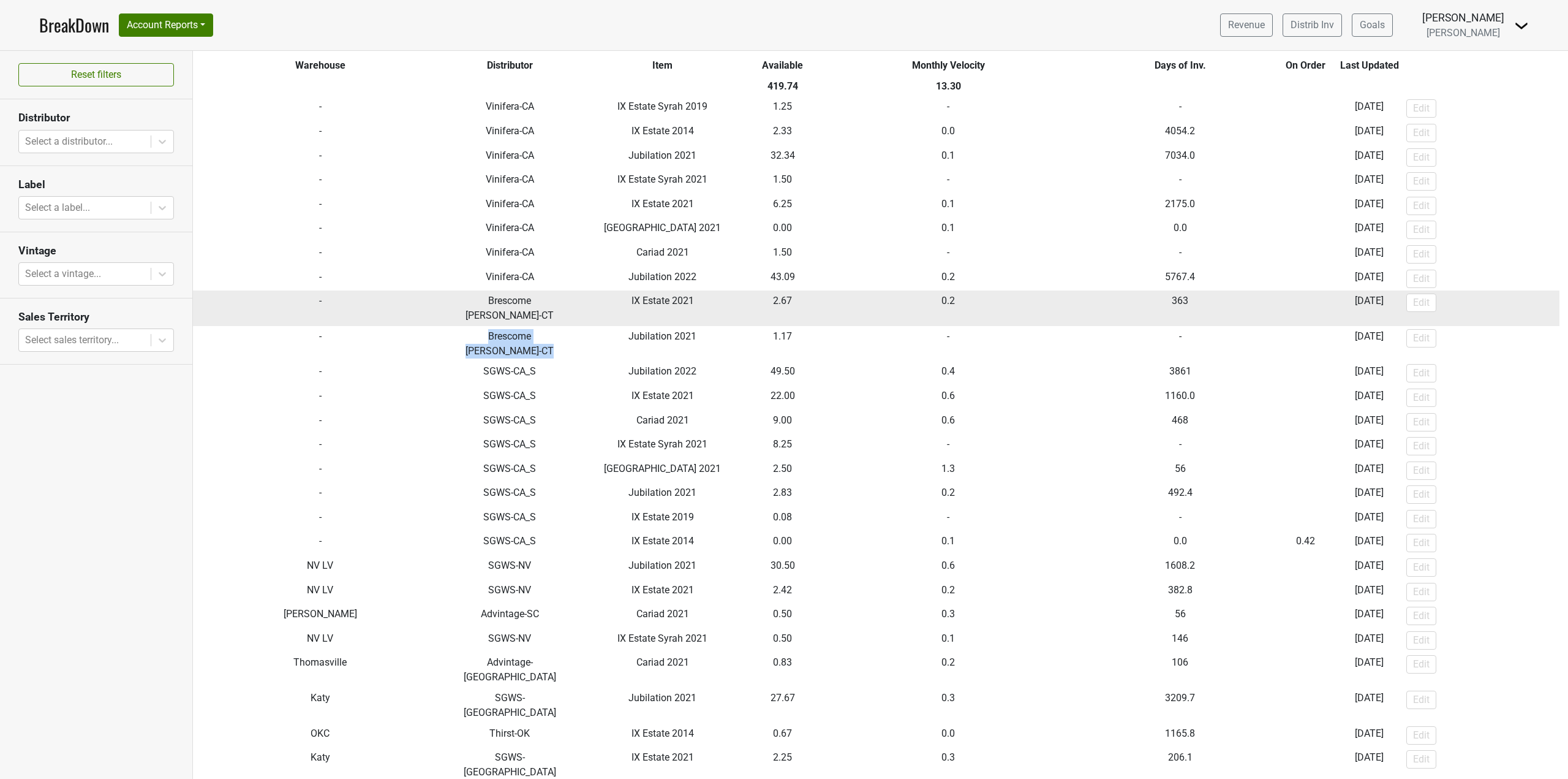
click at [481, 304] on td "Brescome [PERSON_NAME]-CT" at bounding box center [510, 309] width 125 height 36
click at [481, 304] on td "Brescome [PERSON_NAME]-CT" at bounding box center [510, 309] width 125 height 36
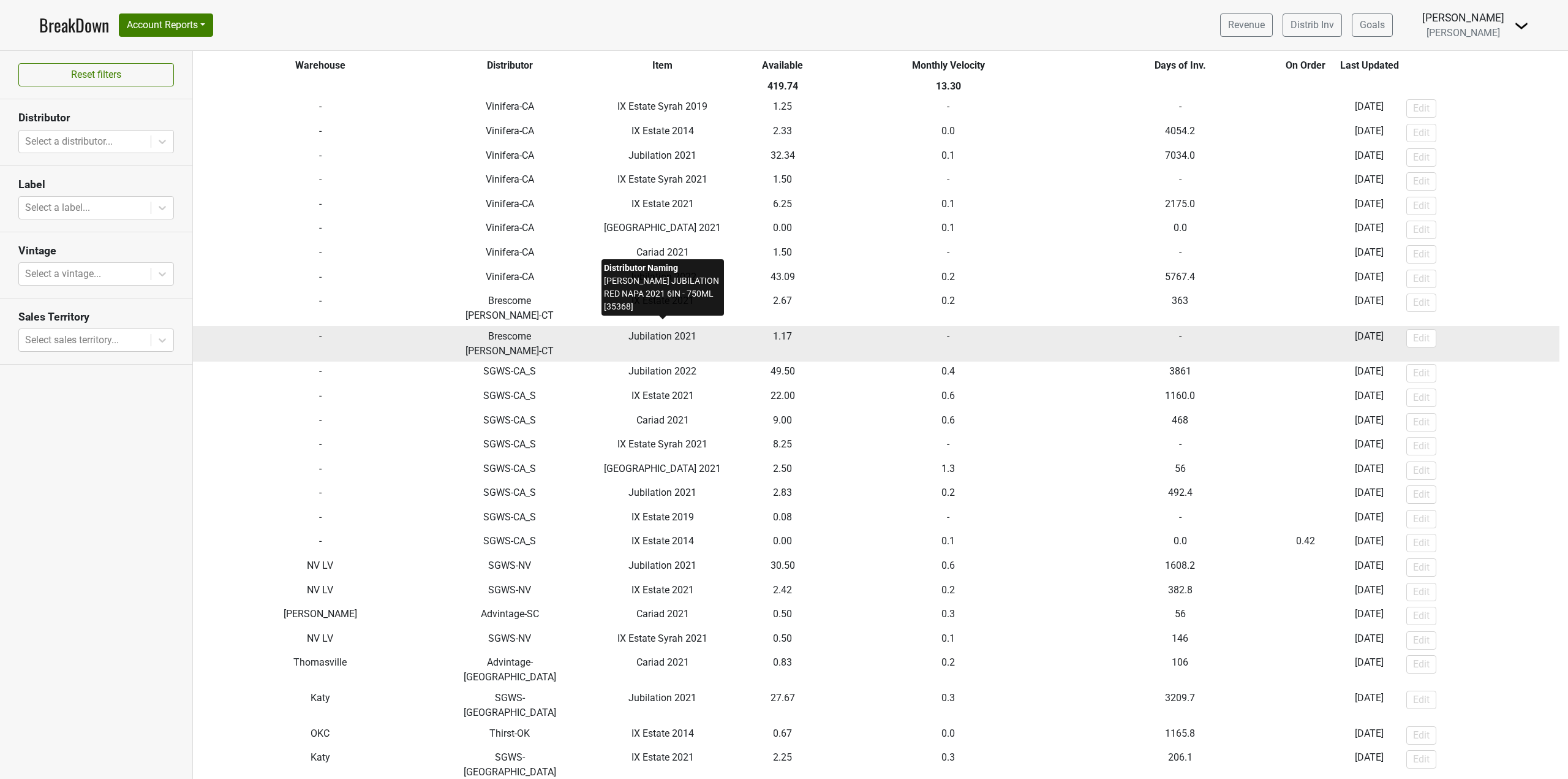
click at [629, 331] on span "Jubilation 2021" at bounding box center [663, 337] width 68 height 12
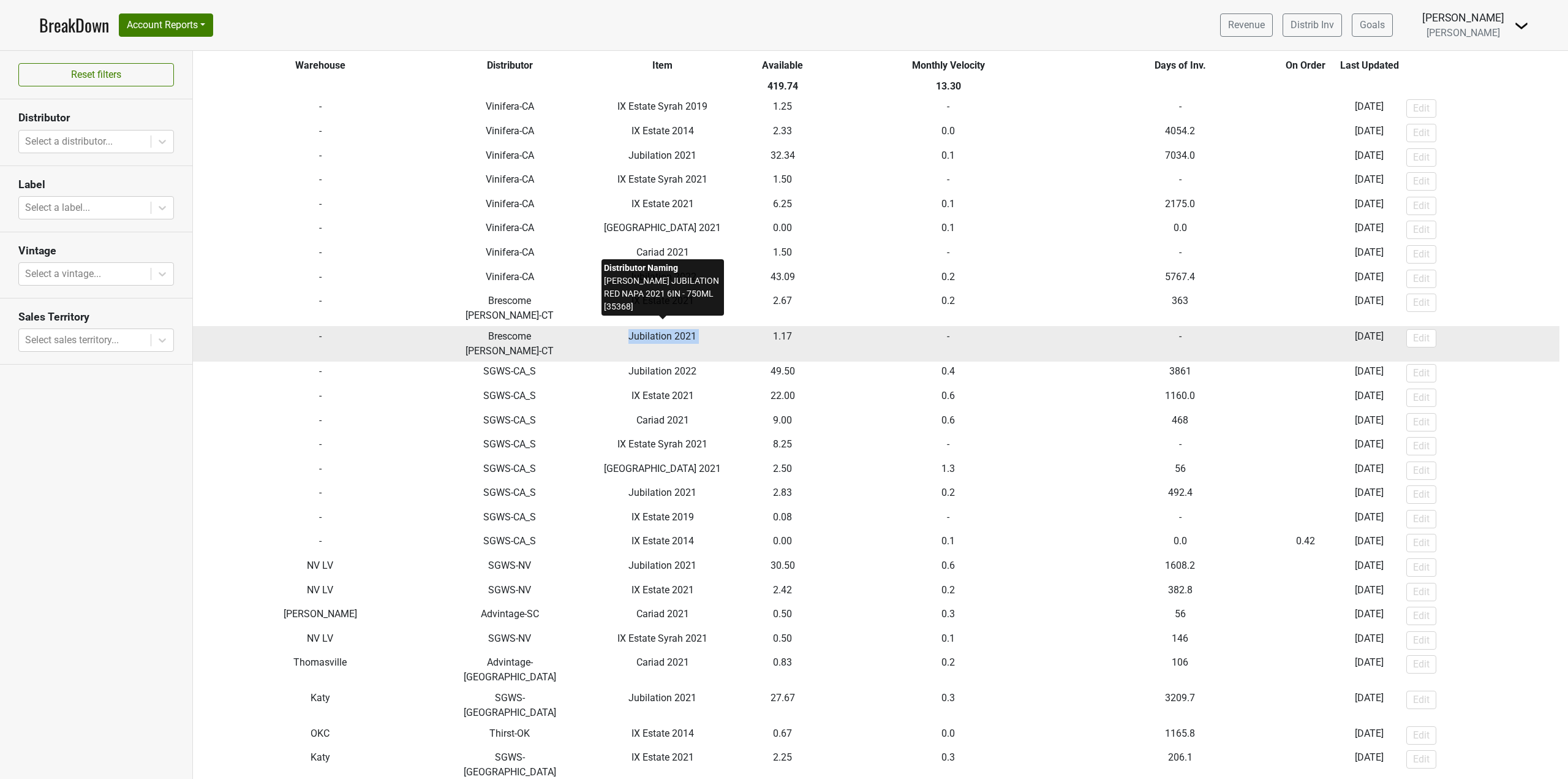
click at [629, 331] on span "Jubilation 2021" at bounding box center [663, 337] width 68 height 12
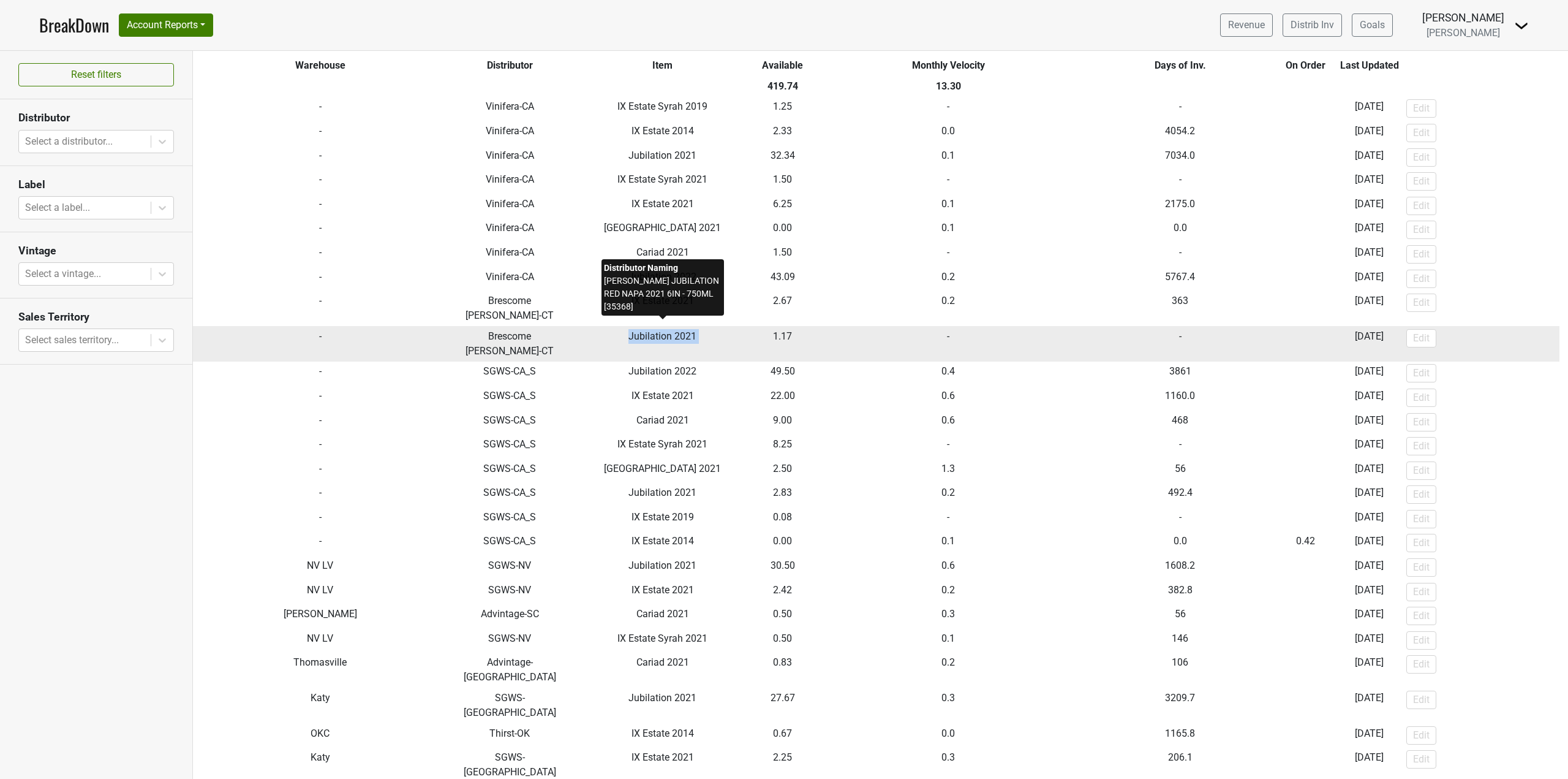
click at [661, 331] on td "Jubilation 2021" at bounding box center [662, 343] width 181 height 36
click at [574, 326] on td "Jubilation 2021" at bounding box center [662, 343] width 181 height 36
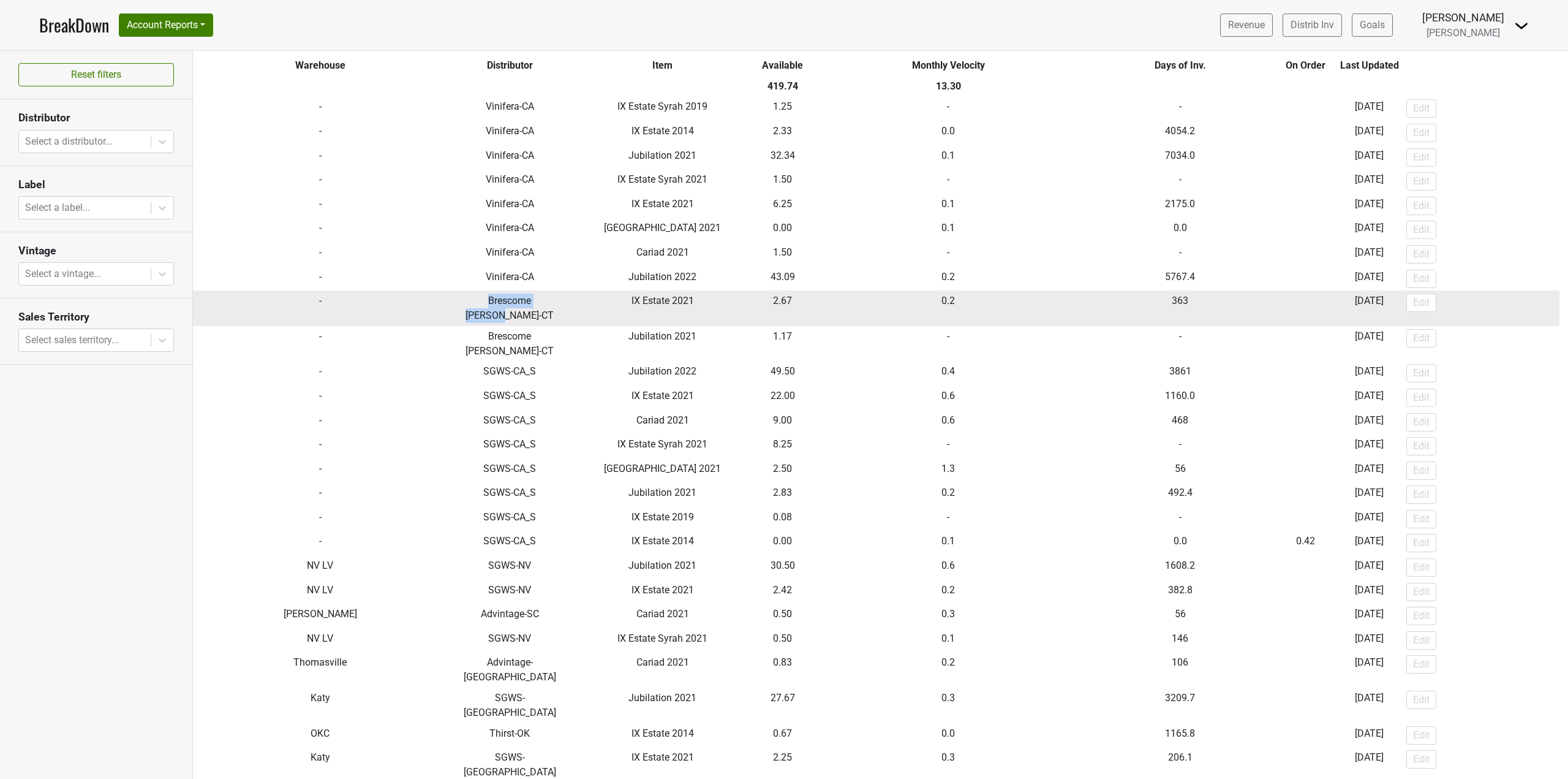
drag, startPoint x: 456, startPoint y: 303, endPoint x: 543, endPoint y: 308, distance: 87.1
click at [543, 308] on td "Brescome [PERSON_NAME]-CT" at bounding box center [510, 309] width 125 height 36
click at [450, 301] on td "Brescome [PERSON_NAME]-CT" at bounding box center [510, 309] width 125 height 36
drag, startPoint x: 455, startPoint y: 299, endPoint x: 548, endPoint y: 302, distance: 93.0
click at [548, 302] on td "Brescome [PERSON_NAME]-CT" at bounding box center [510, 309] width 125 height 36
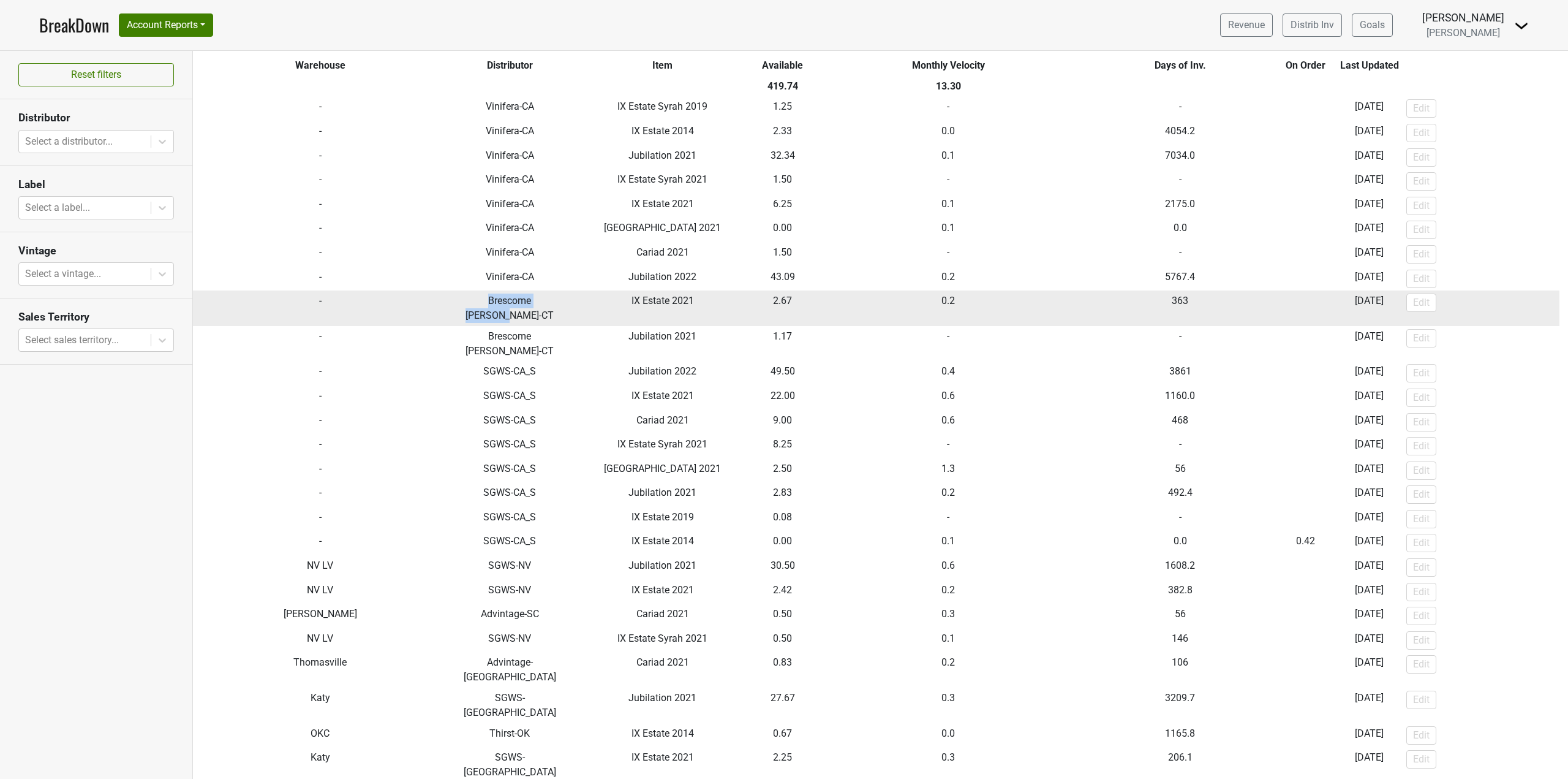
click at [548, 302] on td "Brescome [PERSON_NAME]-CT" at bounding box center [510, 309] width 125 height 36
